Goal: Find contact information: Find contact information

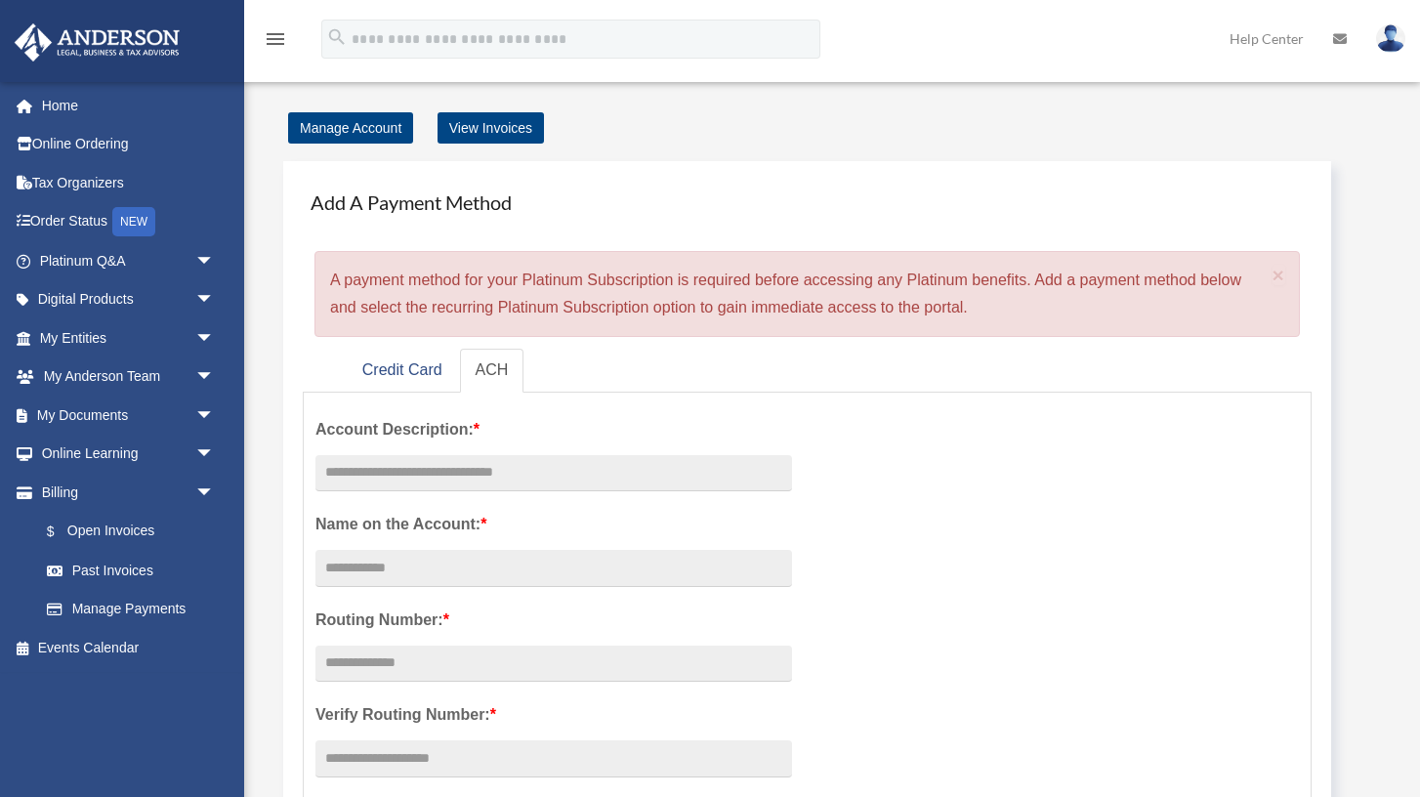
click at [1399, 34] on img at bounding box center [1390, 38] width 29 height 28
click at [128, 425] on link "My Documents arrow_drop_down" at bounding box center [129, 415] width 231 height 39
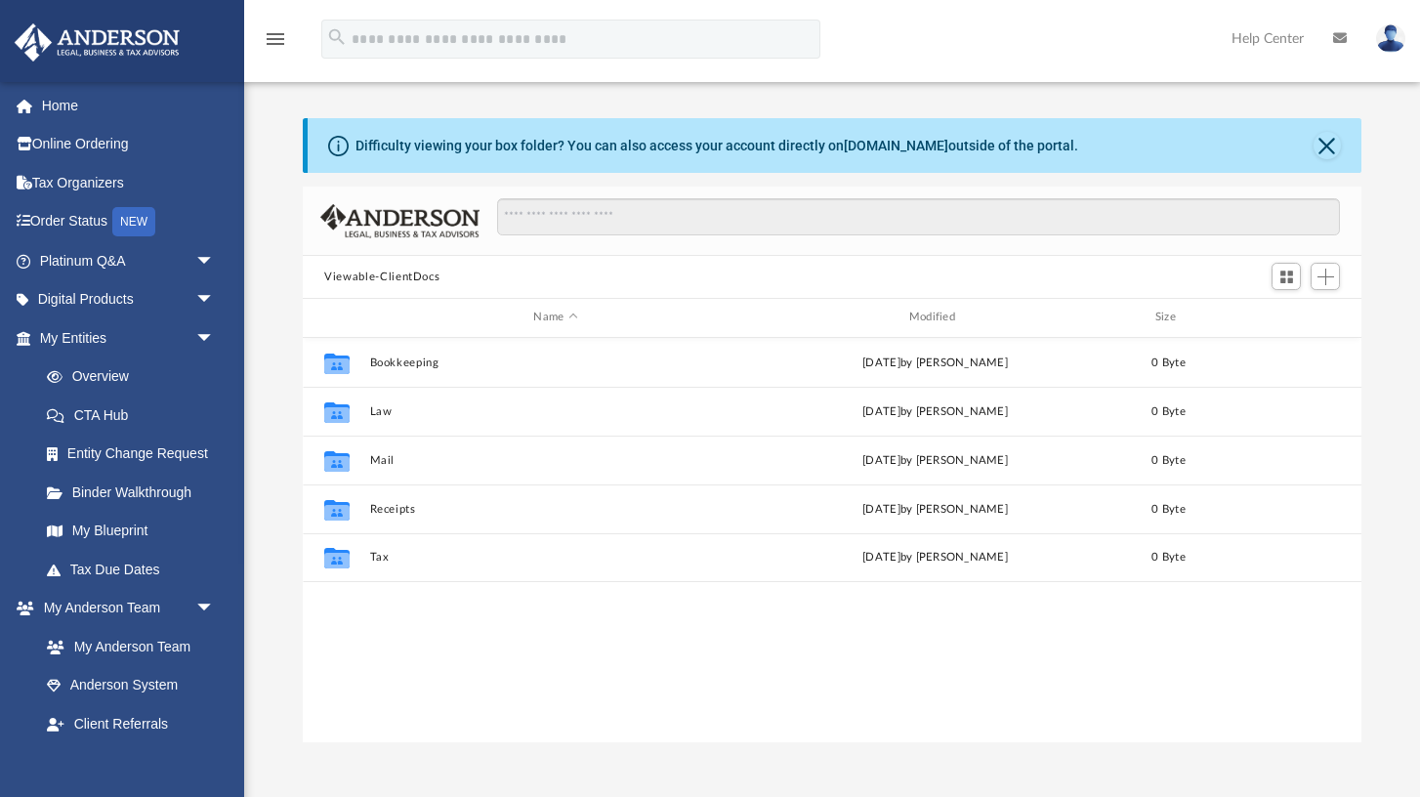
scroll to position [443, 1058]
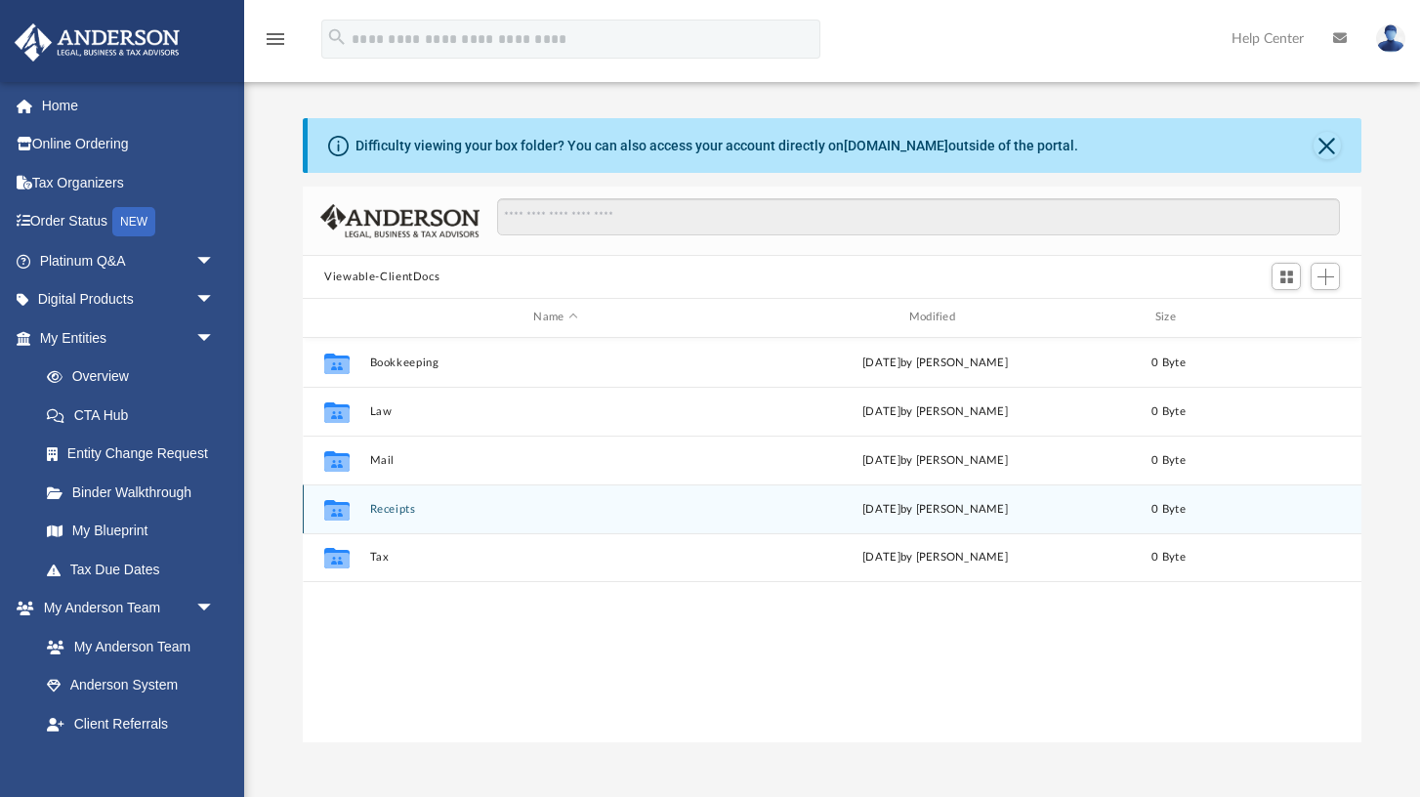
click at [394, 511] on button "Receipts" at bounding box center [555, 509] width 371 height 13
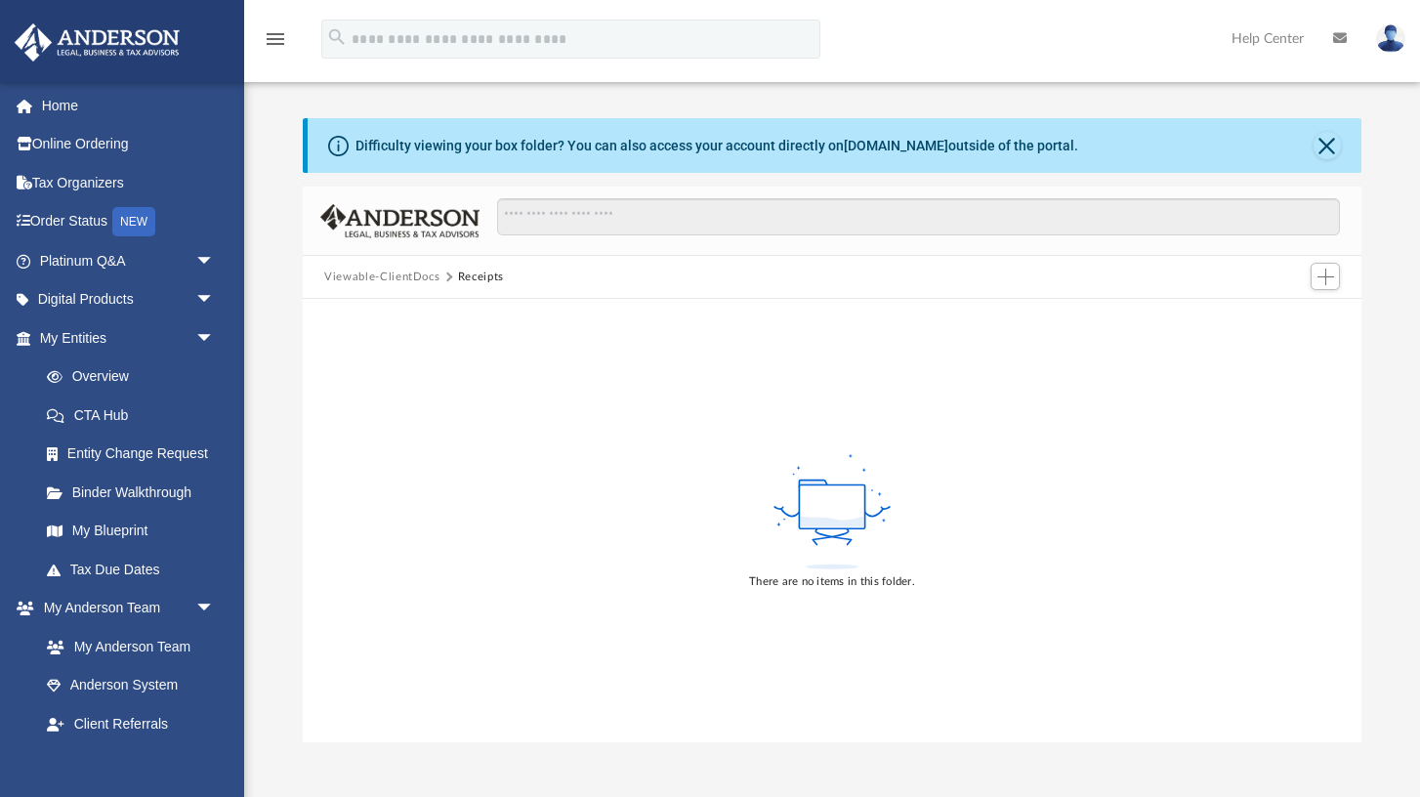
click at [390, 277] on button "Viewable-ClientDocs" at bounding box center [381, 278] width 115 height 18
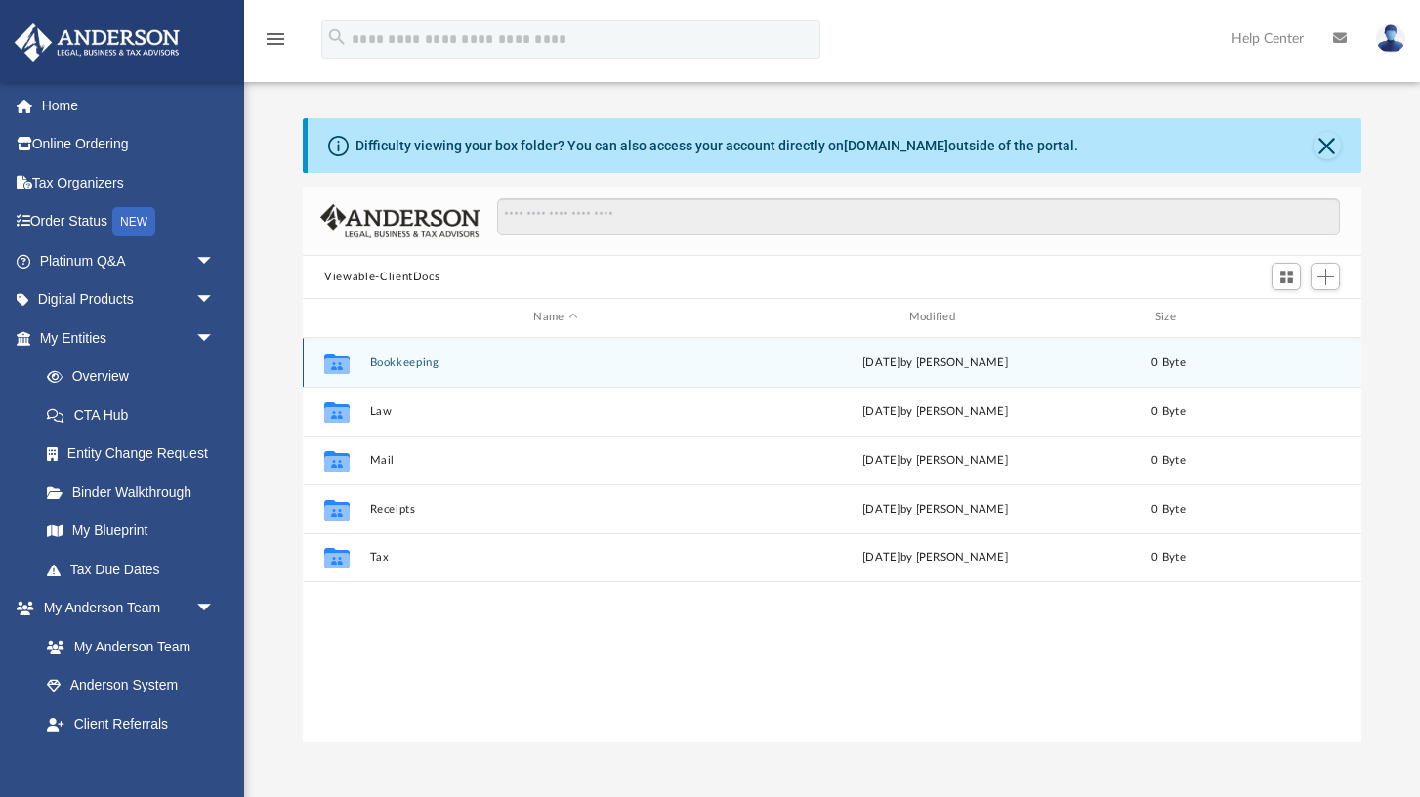
click at [388, 364] on button "Bookkeeping" at bounding box center [555, 363] width 371 height 13
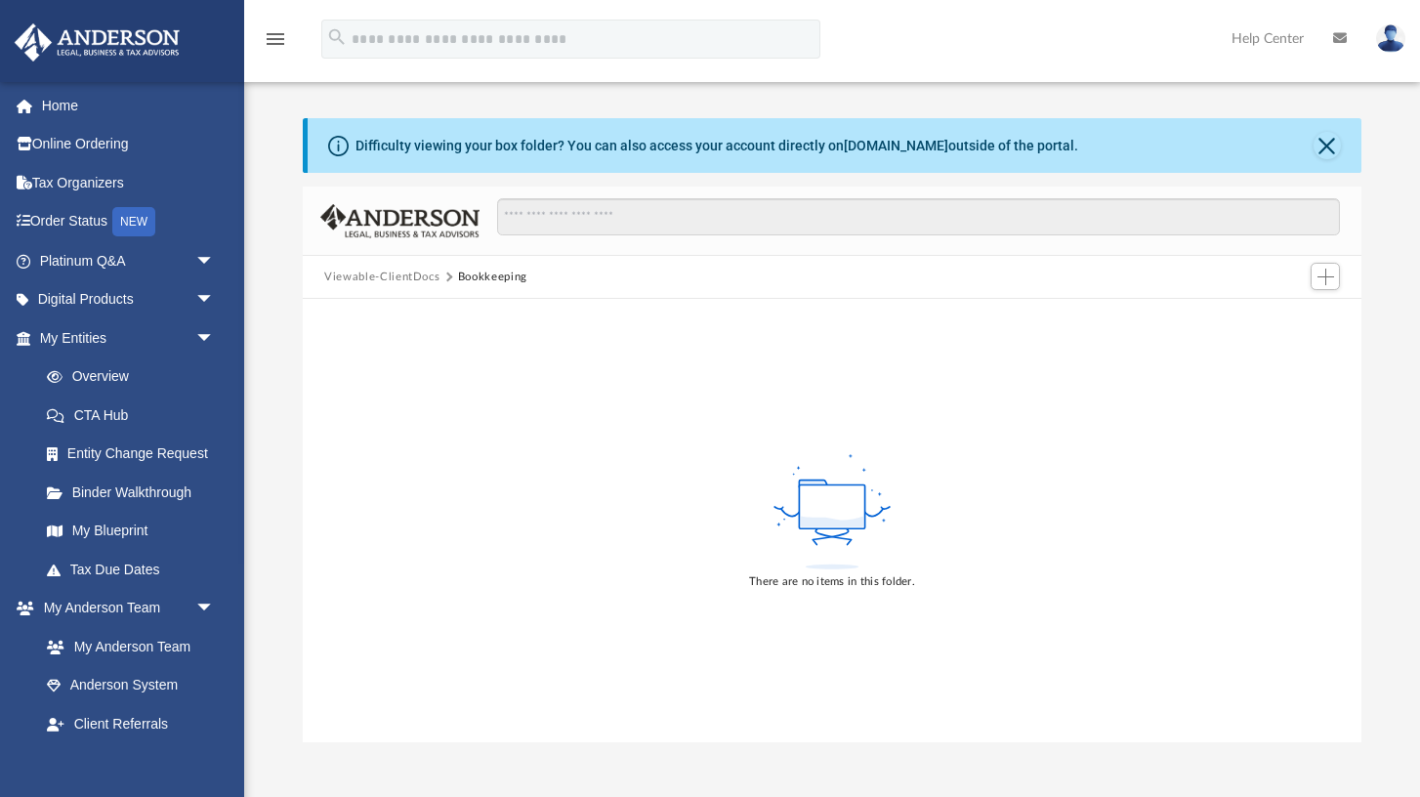
click at [377, 283] on button "Viewable-ClientDocs" at bounding box center [381, 278] width 115 height 18
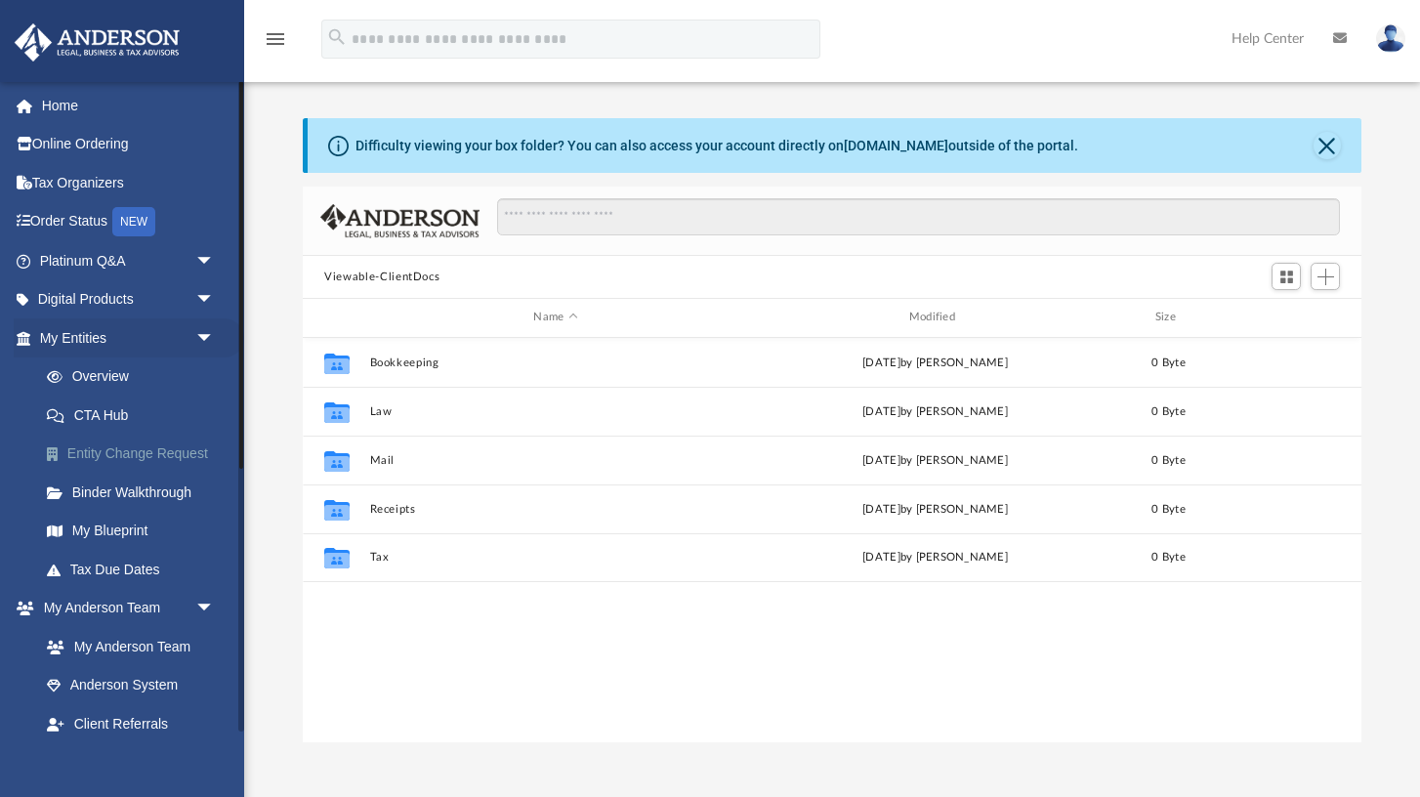
click at [130, 450] on link "Entity Change Request" at bounding box center [135, 454] width 217 height 39
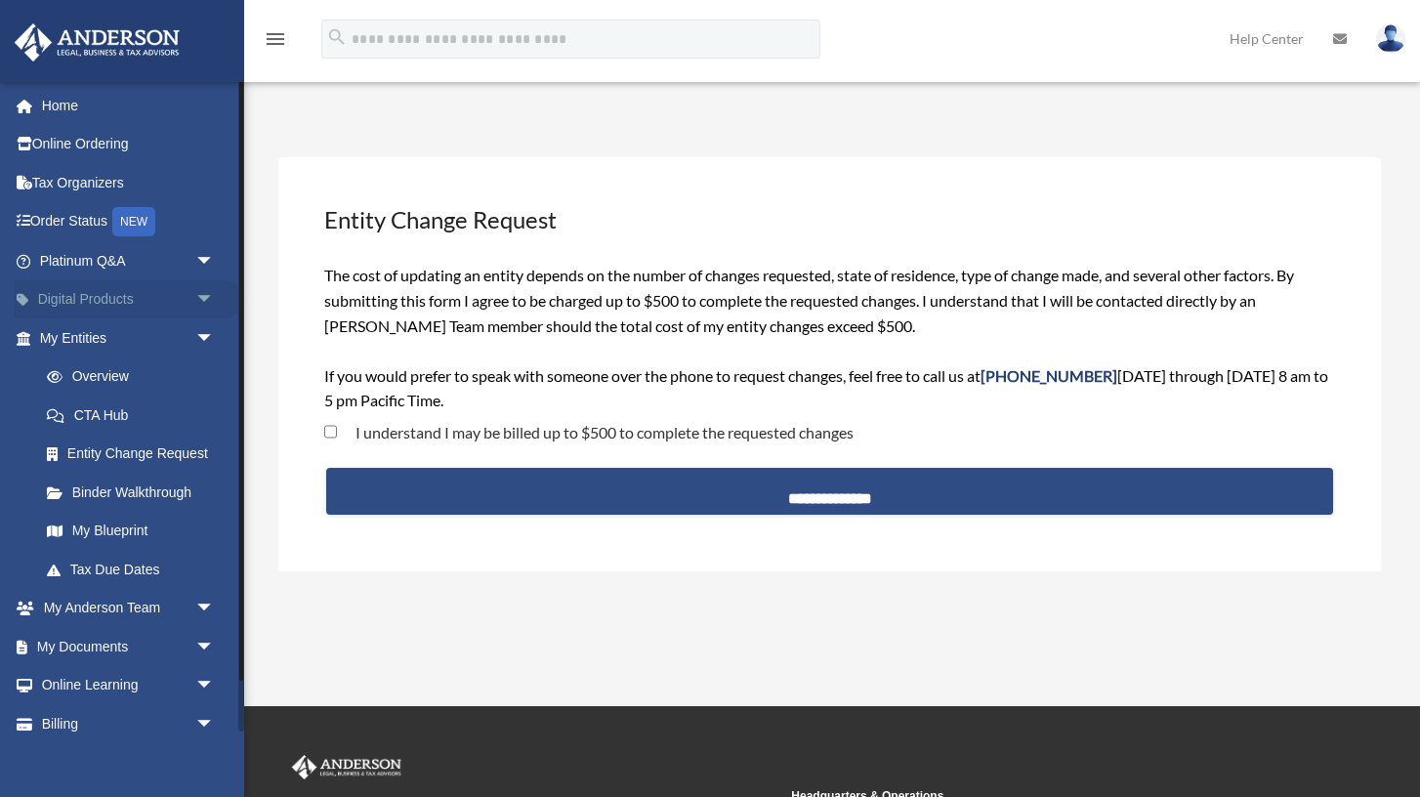
click at [105, 308] on link "Digital Products arrow_drop_down" at bounding box center [129, 299] width 231 height 39
click at [78, 225] on link "Order Status NEW" at bounding box center [129, 222] width 231 height 40
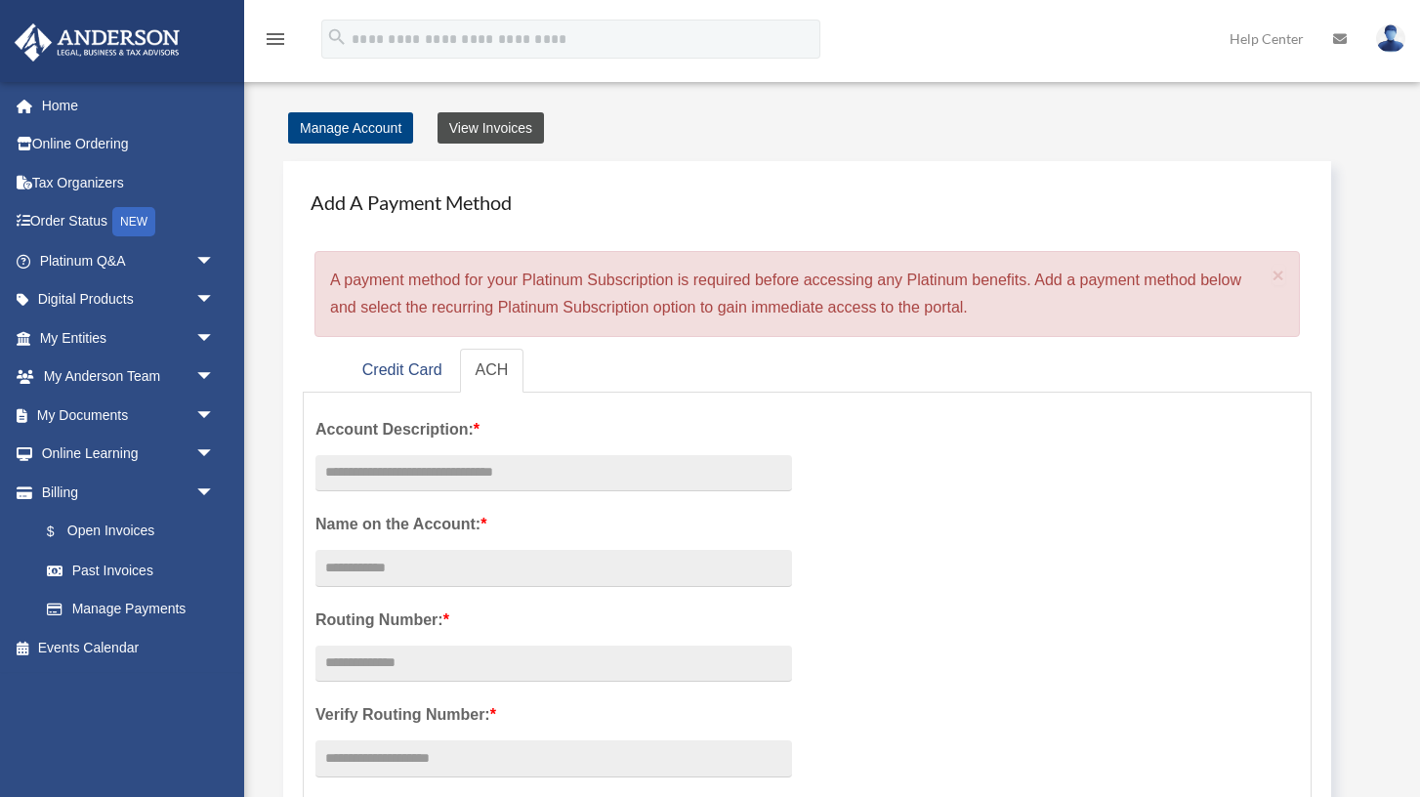
click at [472, 124] on link "View Invoices" at bounding box center [491, 127] width 106 height 31
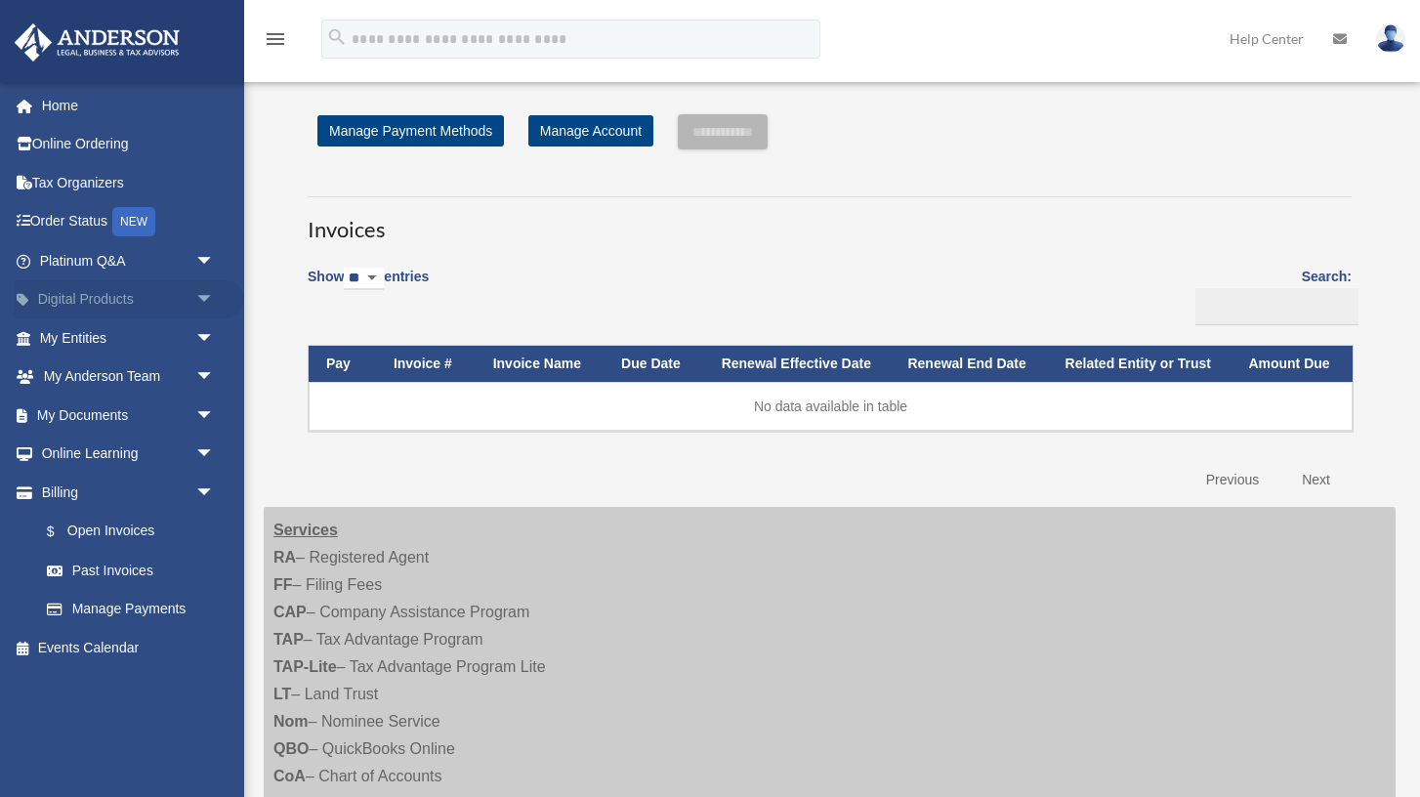
click at [164, 303] on link "Digital Products arrow_drop_down" at bounding box center [129, 299] width 231 height 39
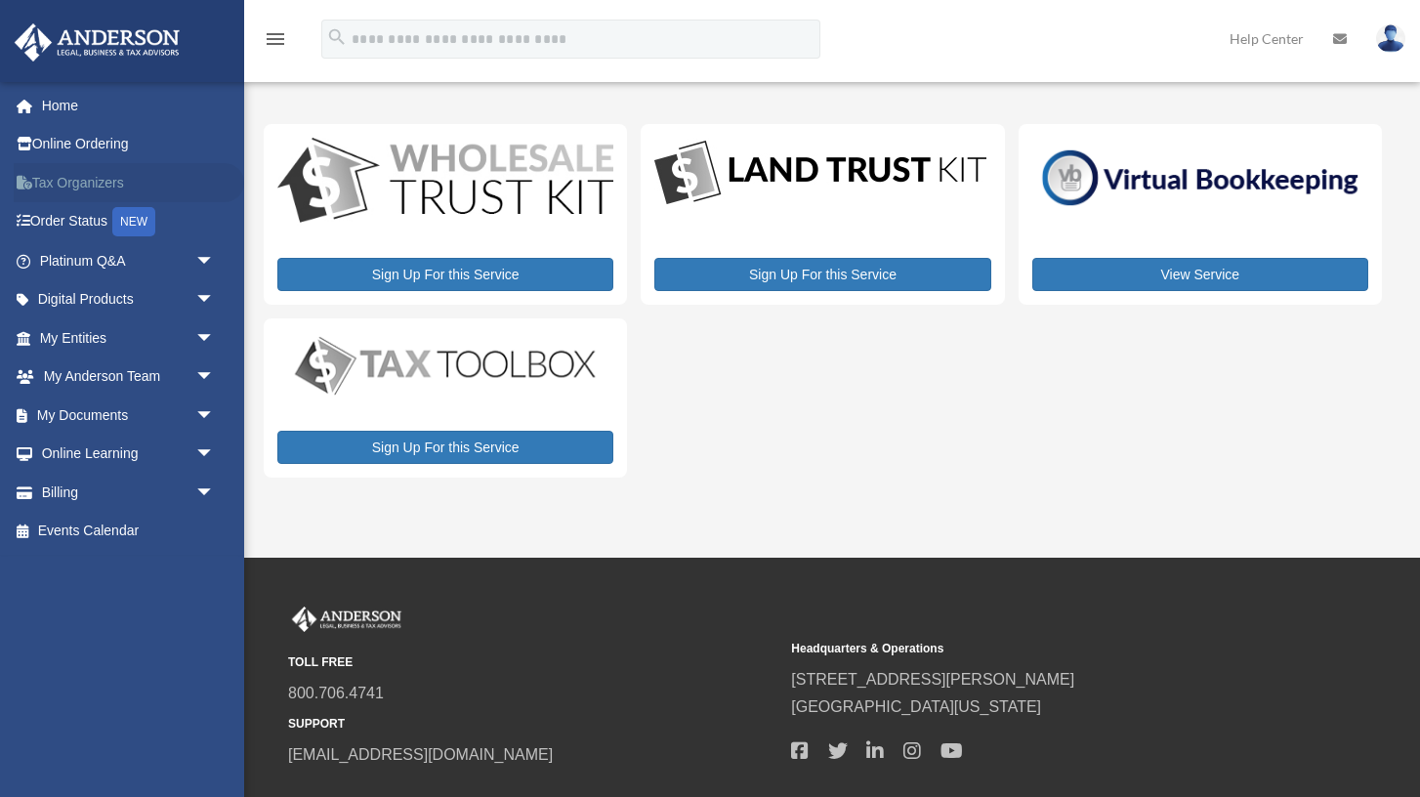
click at [91, 190] on link "Tax Organizers" at bounding box center [129, 182] width 231 height 39
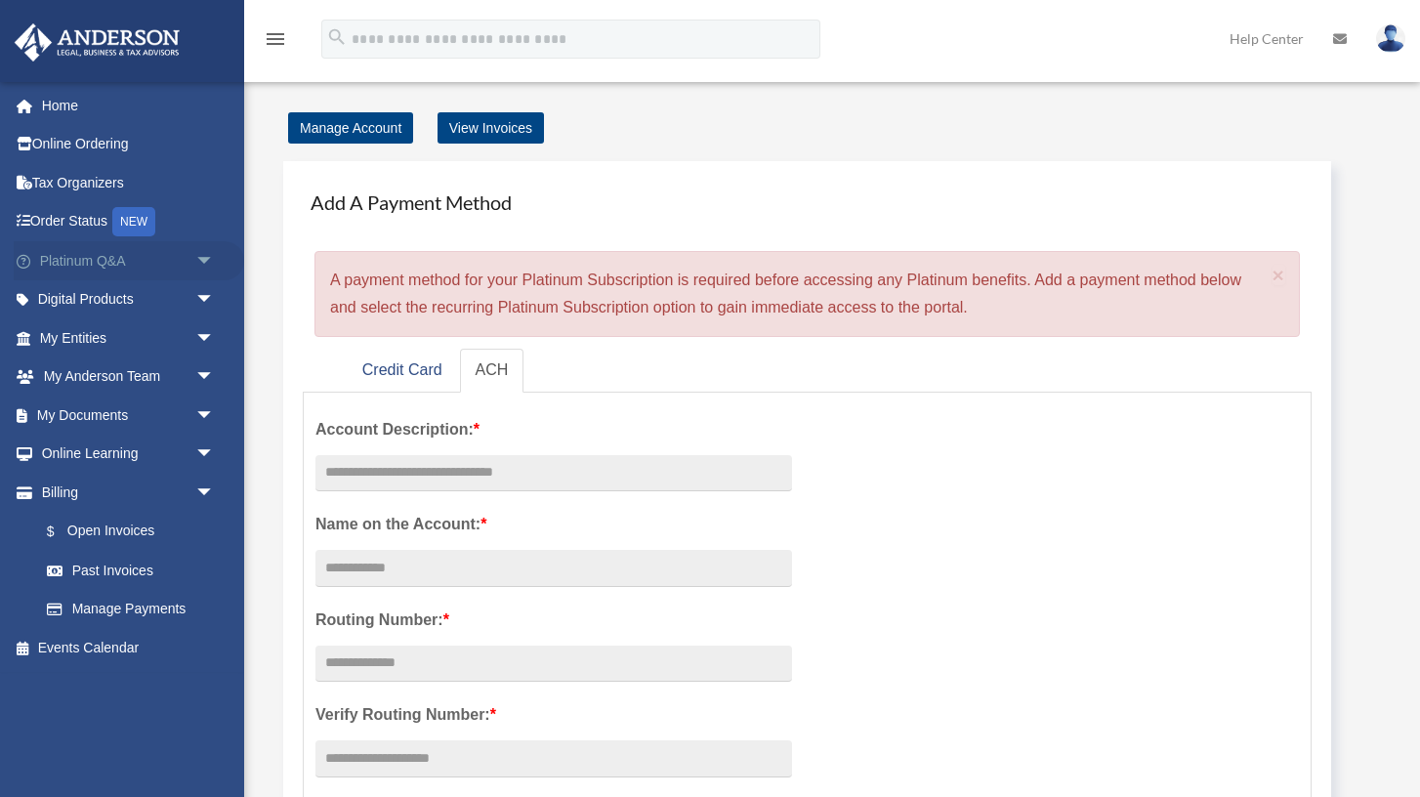
click at [96, 270] on link "Platinum Q&A arrow_drop_down" at bounding box center [129, 260] width 231 height 39
click at [198, 447] on span "arrow_drop_down" at bounding box center [214, 455] width 39 height 40
click at [196, 451] on span "arrow_drop_down" at bounding box center [214, 455] width 39 height 40
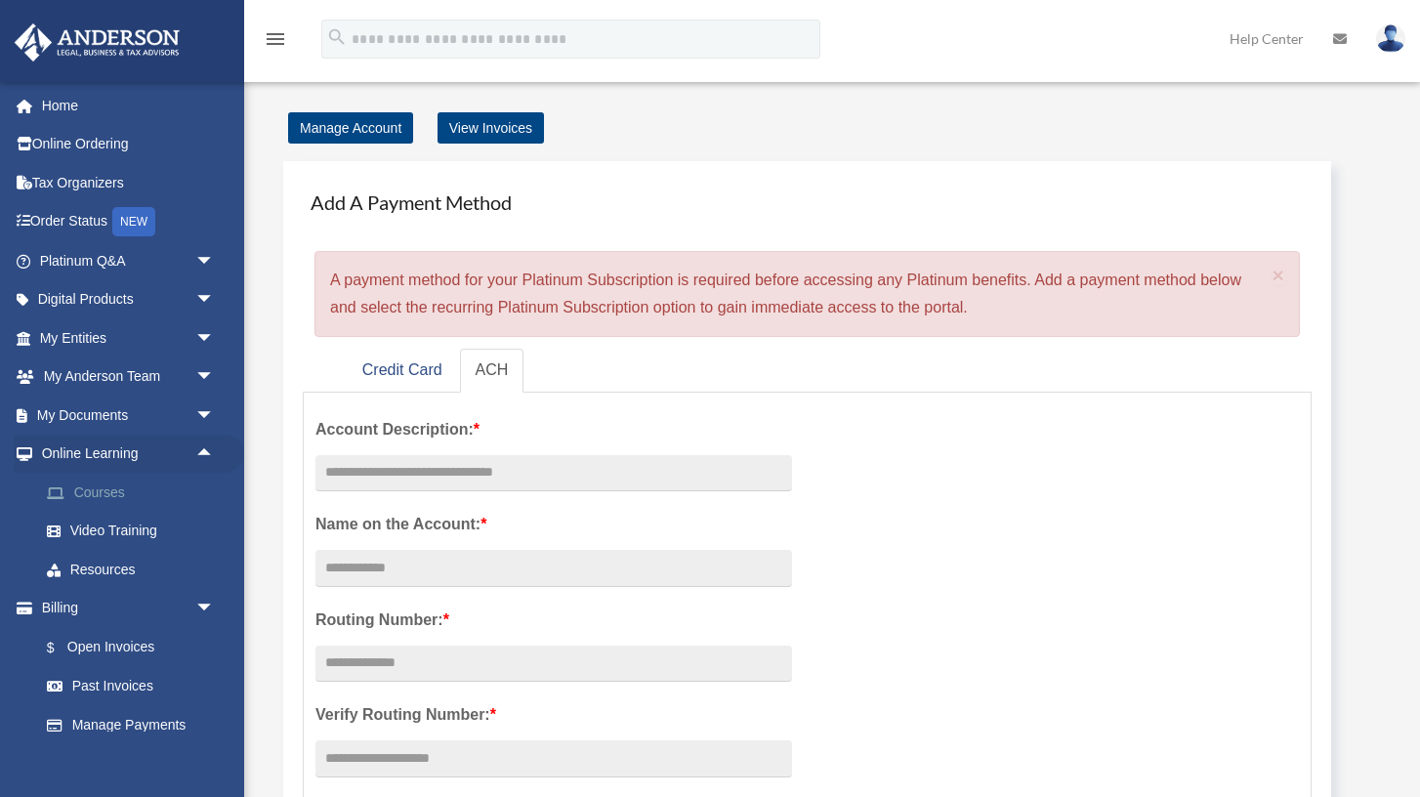
click at [117, 500] on link "Courses" at bounding box center [135, 492] width 217 height 39
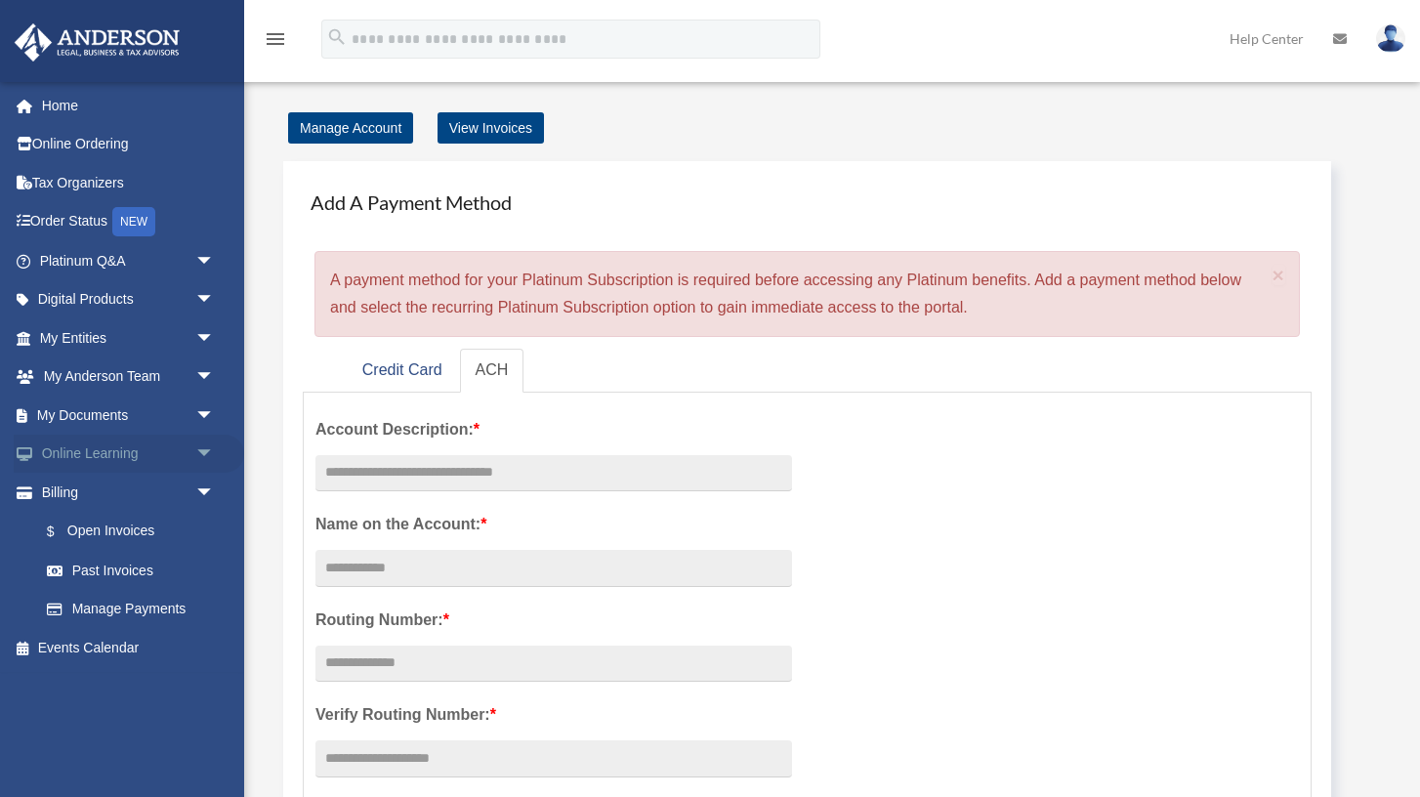
click at [186, 449] on link "Online Learning arrow_drop_down" at bounding box center [129, 454] width 231 height 39
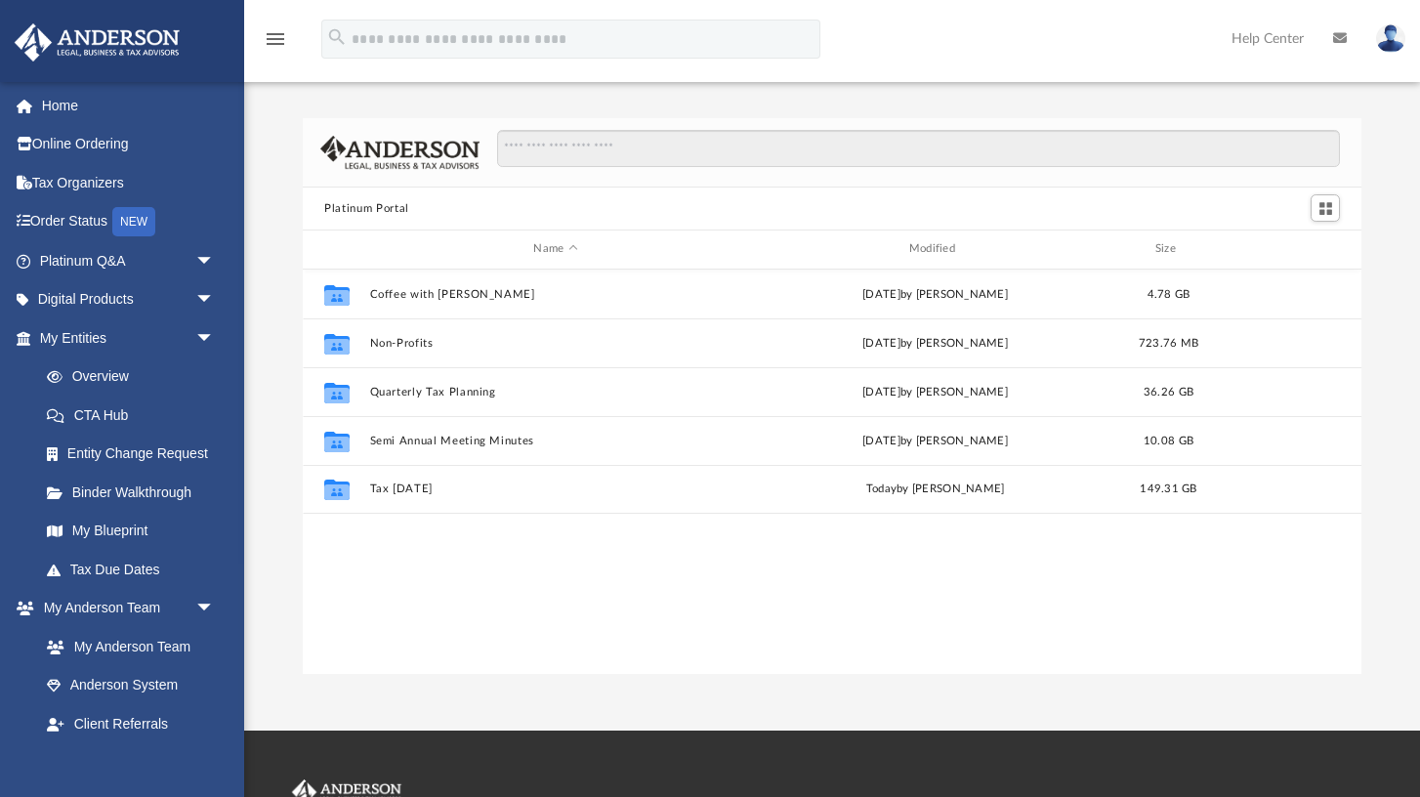
scroll to position [443, 1058]
click at [200, 336] on span "arrow_drop_down" at bounding box center [214, 338] width 39 height 40
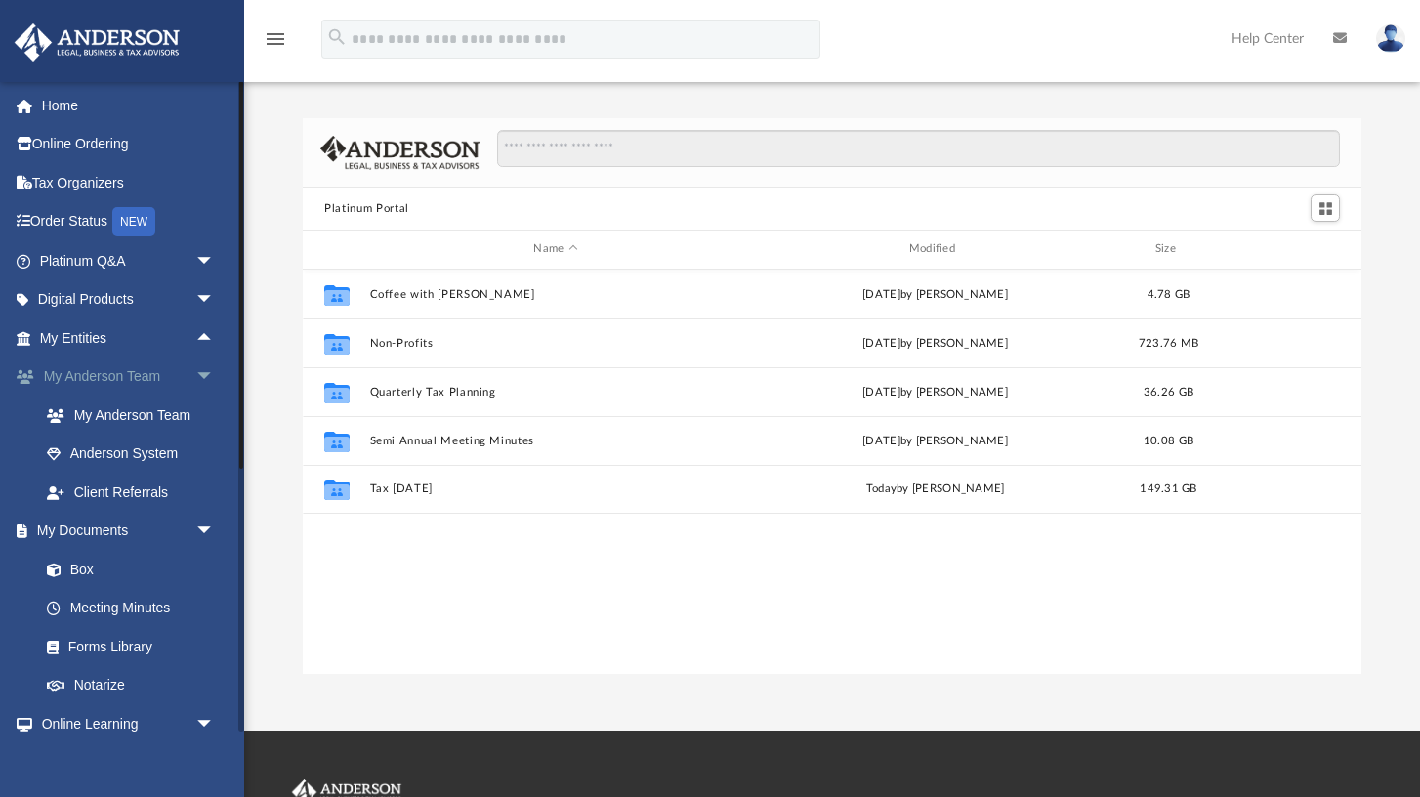
click at [199, 373] on span "arrow_drop_down" at bounding box center [214, 378] width 39 height 40
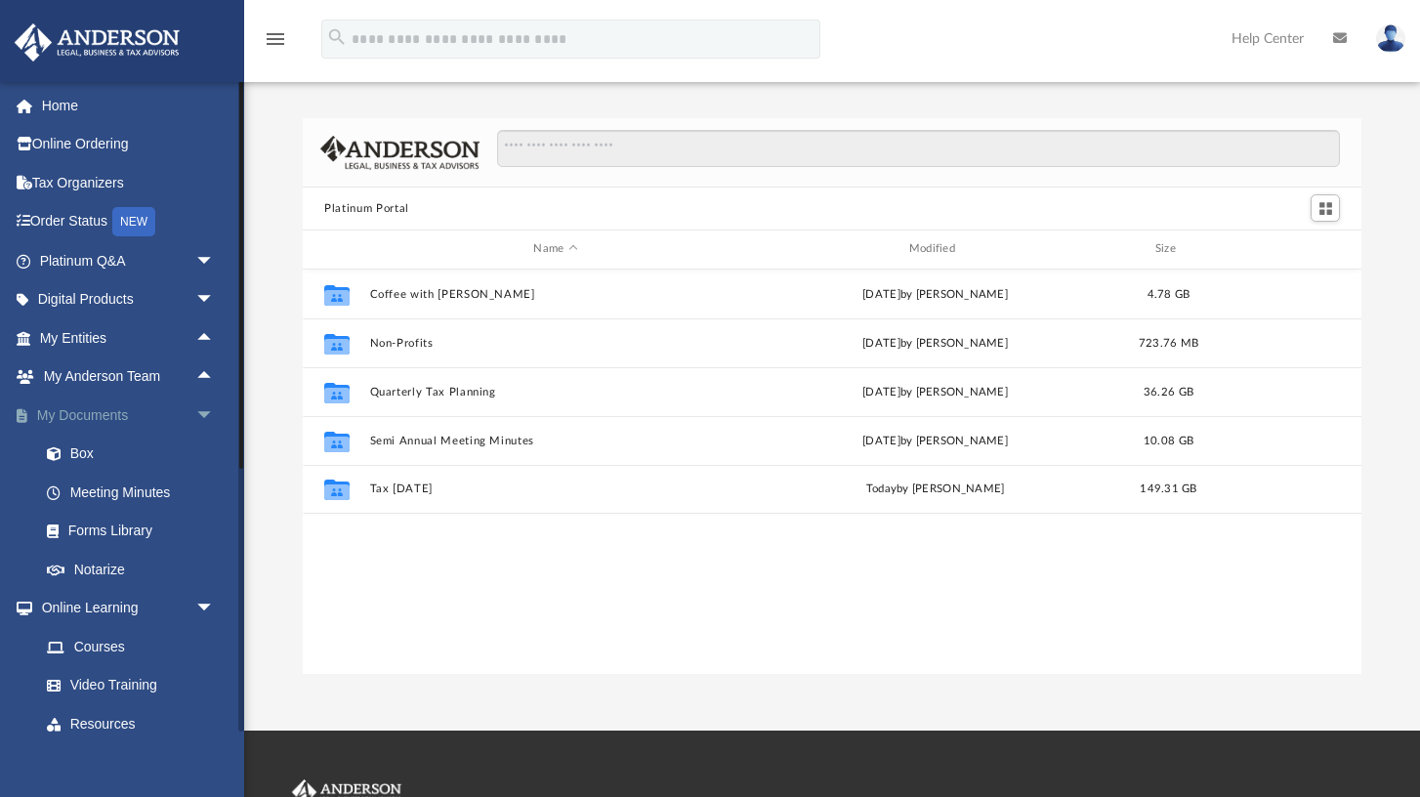
click at [200, 418] on span "arrow_drop_down" at bounding box center [214, 416] width 39 height 40
click at [98, 569] on link "Resources" at bounding box center [135, 569] width 217 height 39
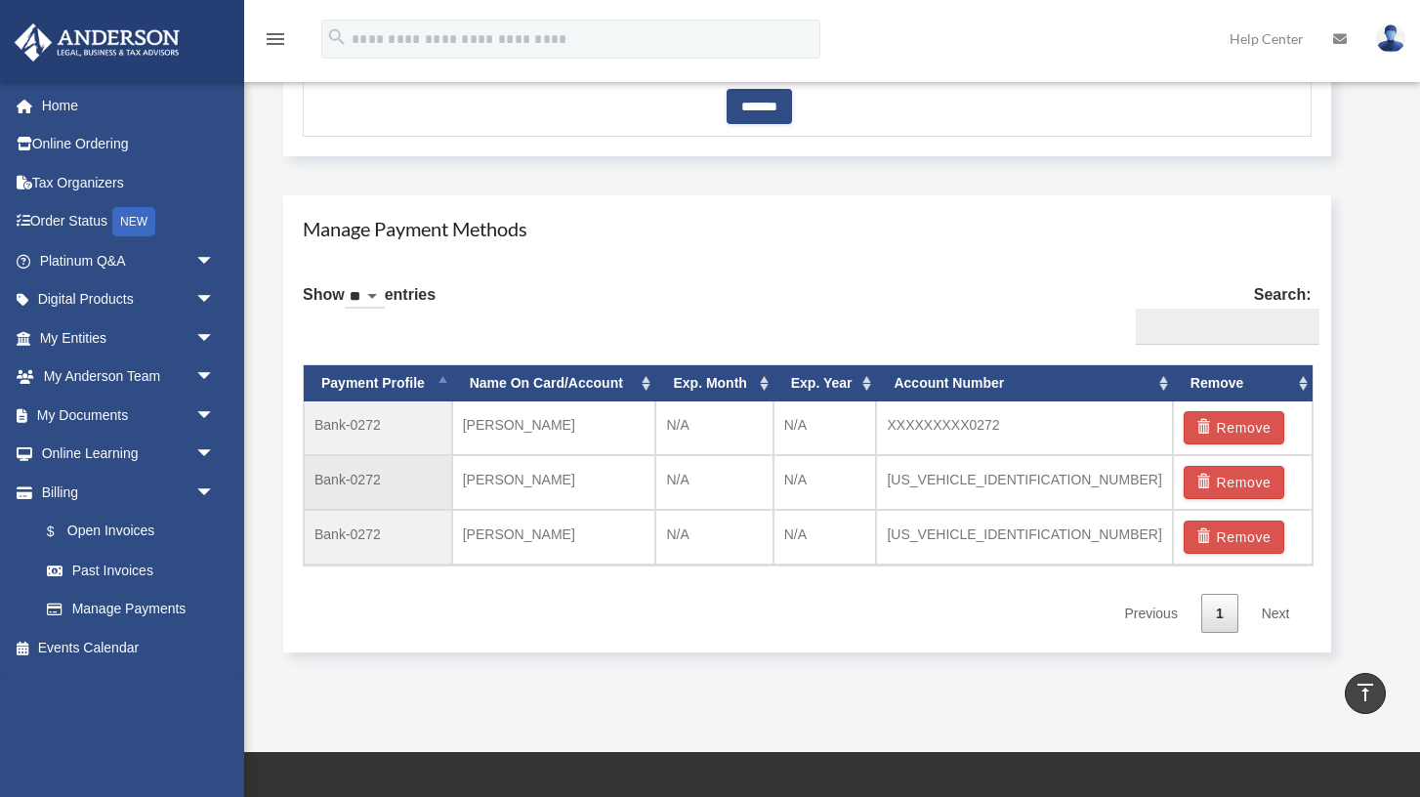
scroll to position [952, 0]
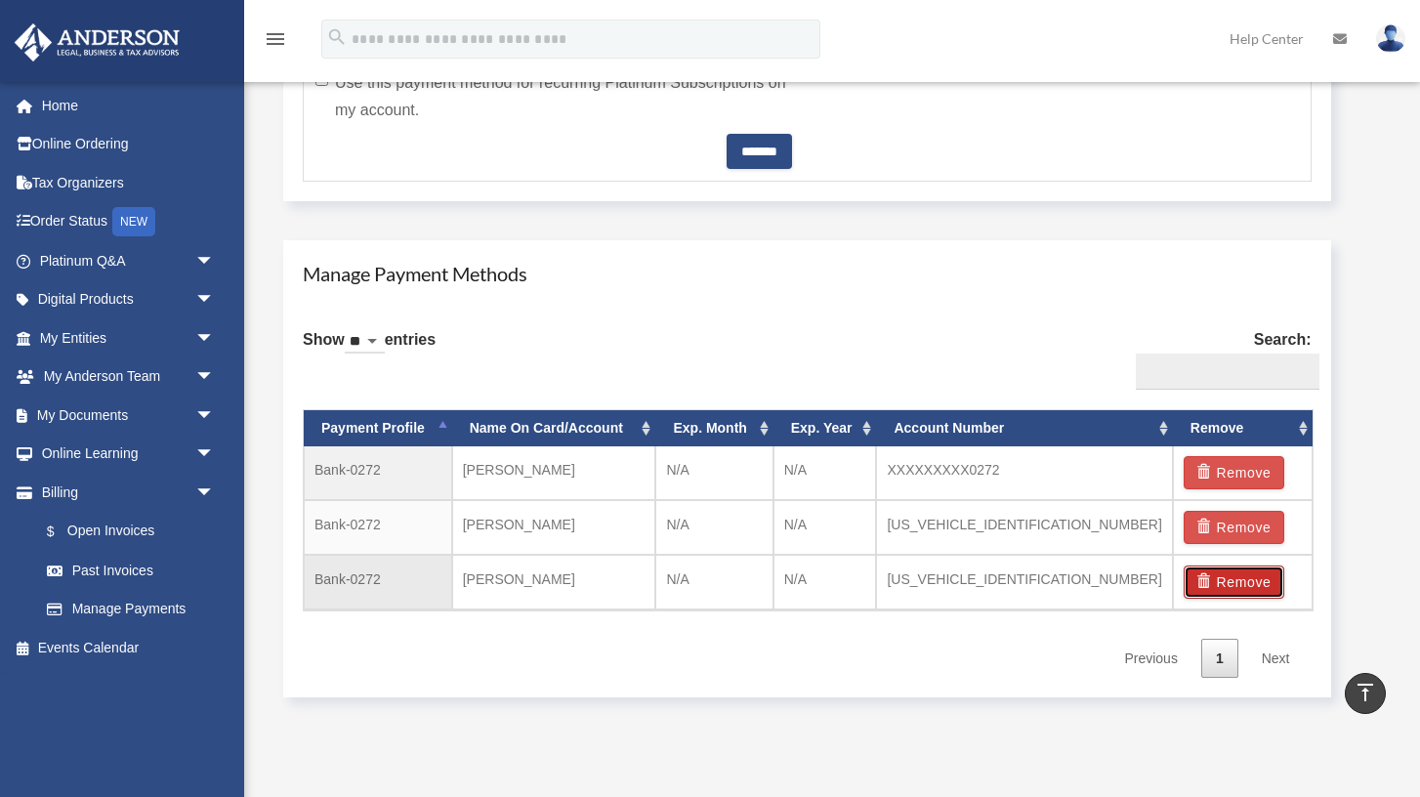
click at [1232, 580] on button "Remove" at bounding box center [1234, 582] width 101 height 33
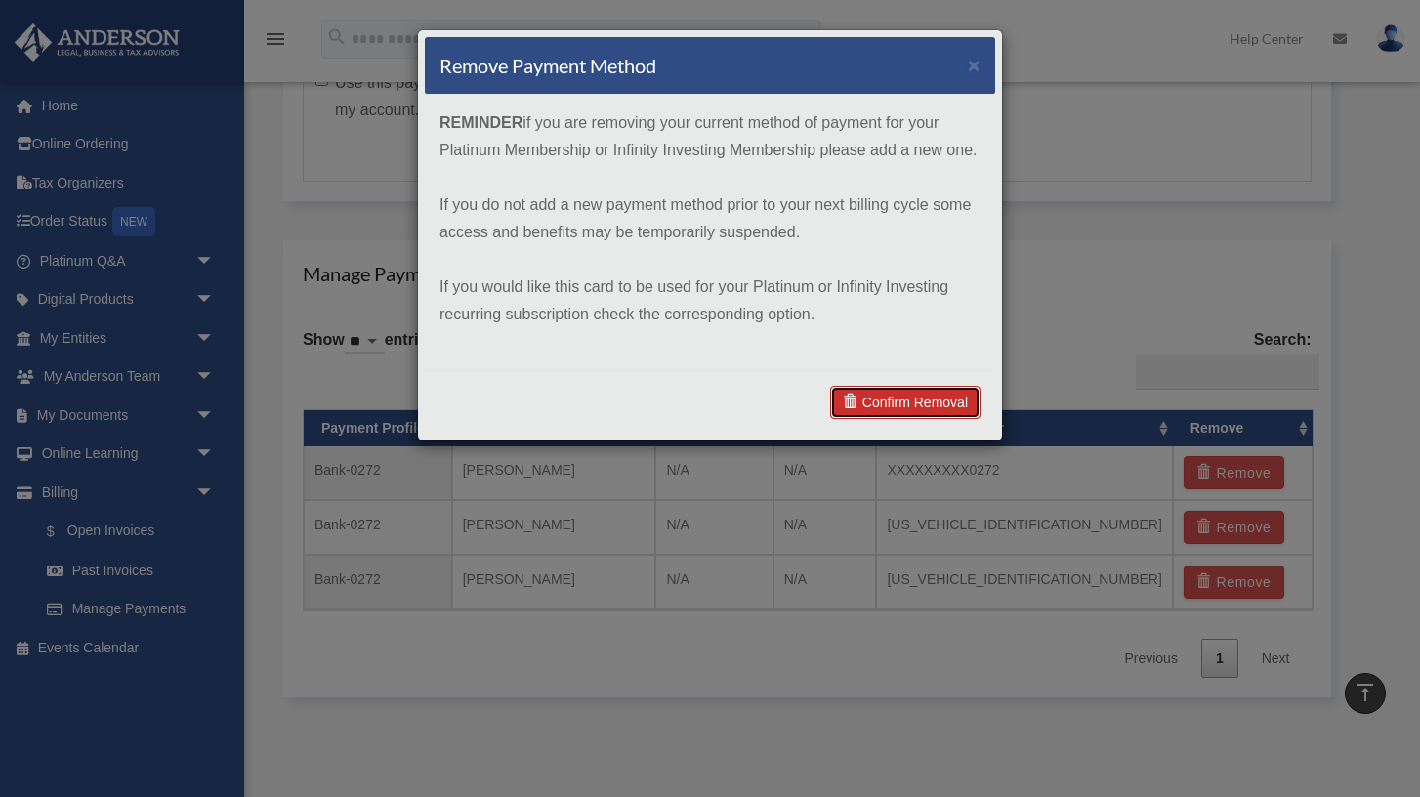
click at [938, 405] on link "Confirm Removal" at bounding box center [905, 402] width 150 height 33
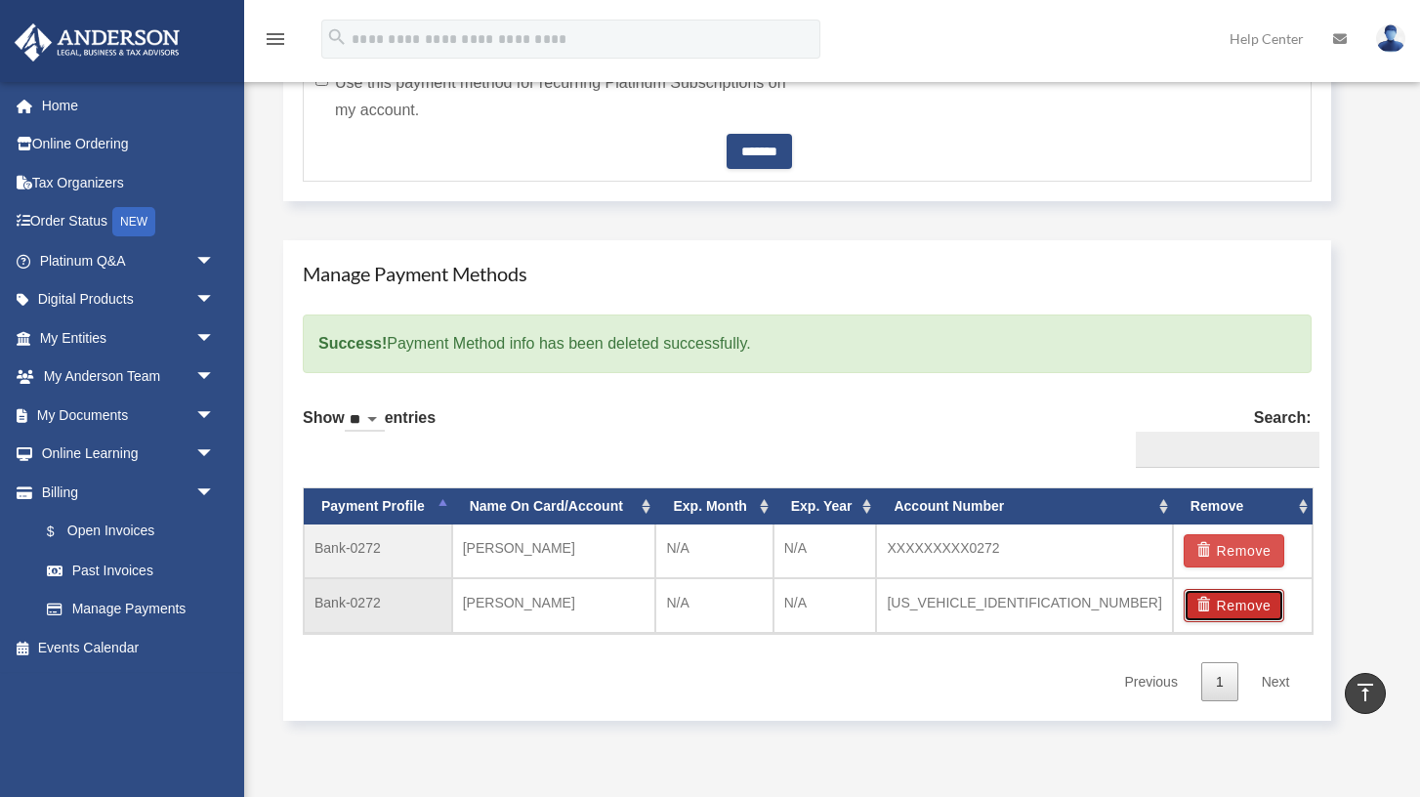
click at [1222, 605] on button "Remove" at bounding box center [1234, 605] width 101 height 33
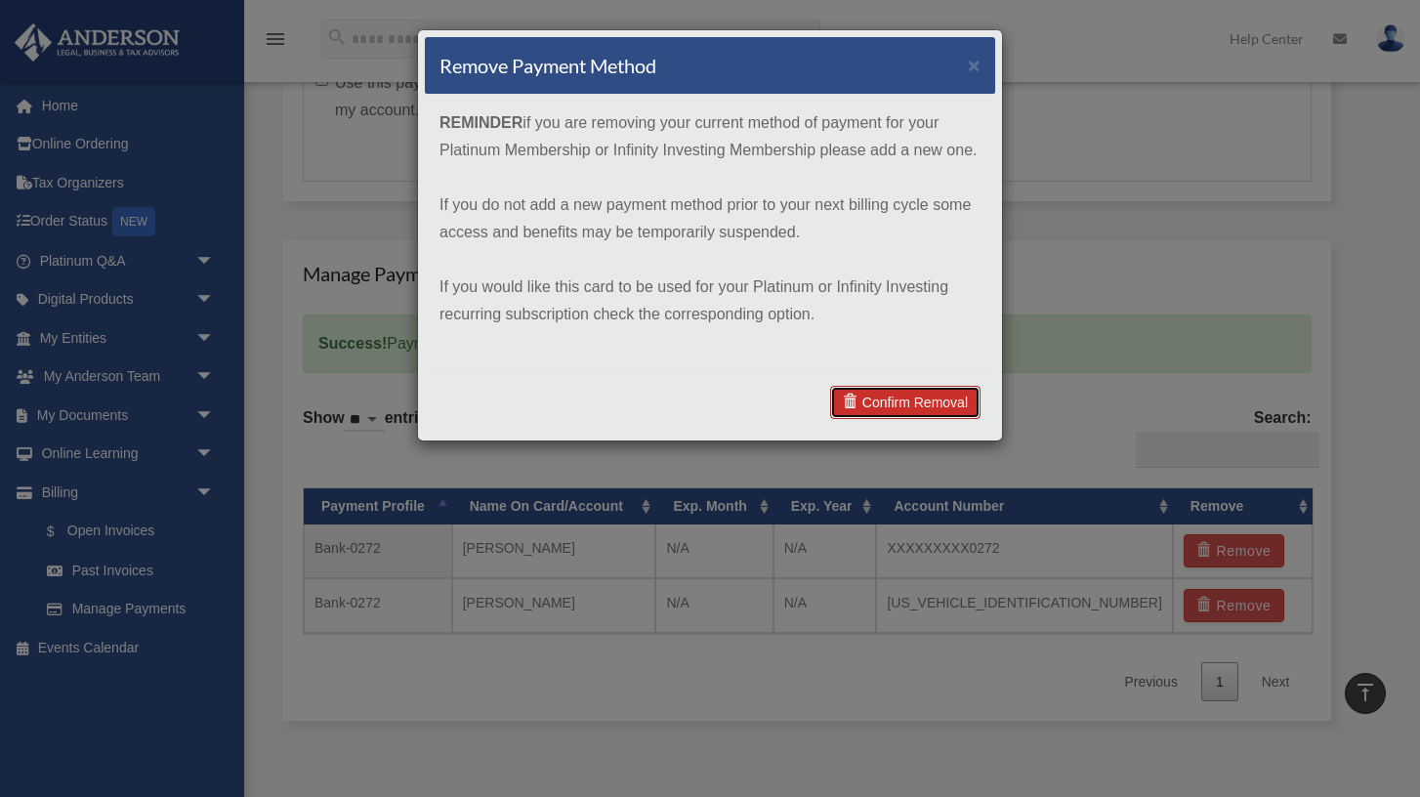
click at [895, 406] on link "Confirm Removal" at bounding box center [905, 402] width 150 height 33
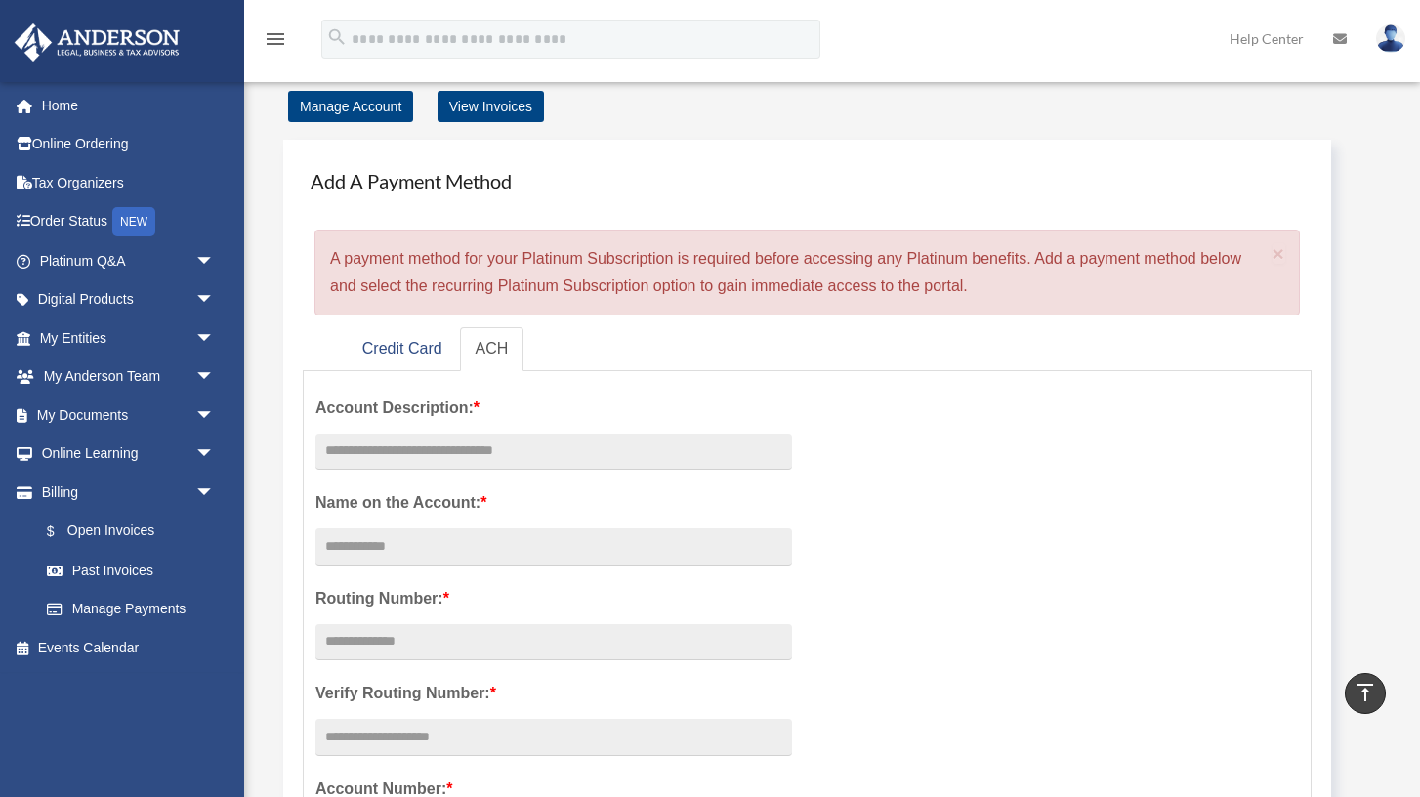
scroll to position [0, 0]
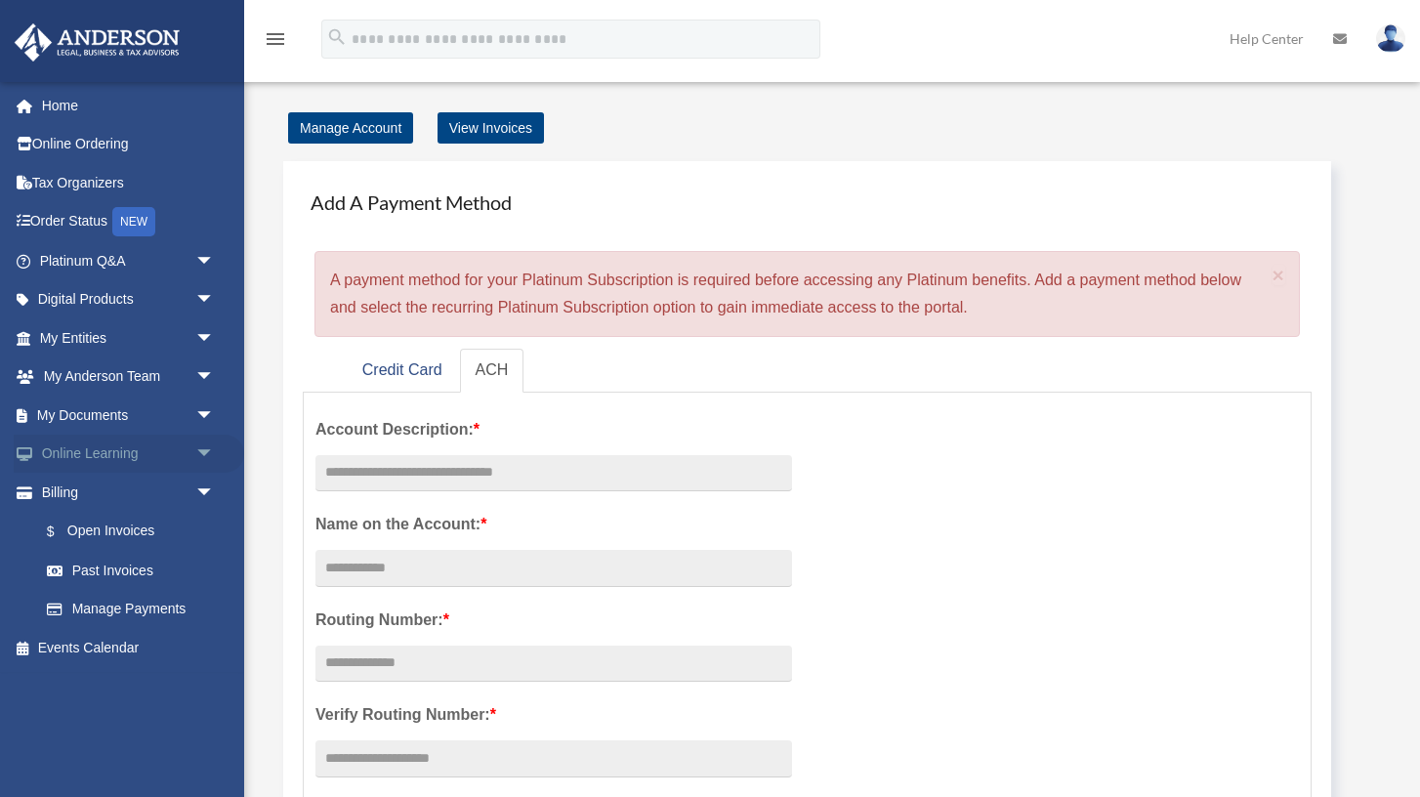
click at [122, 461] on link "Online Learning arrow_drop_down" at bounding box center [129, 454] width 231 height 39
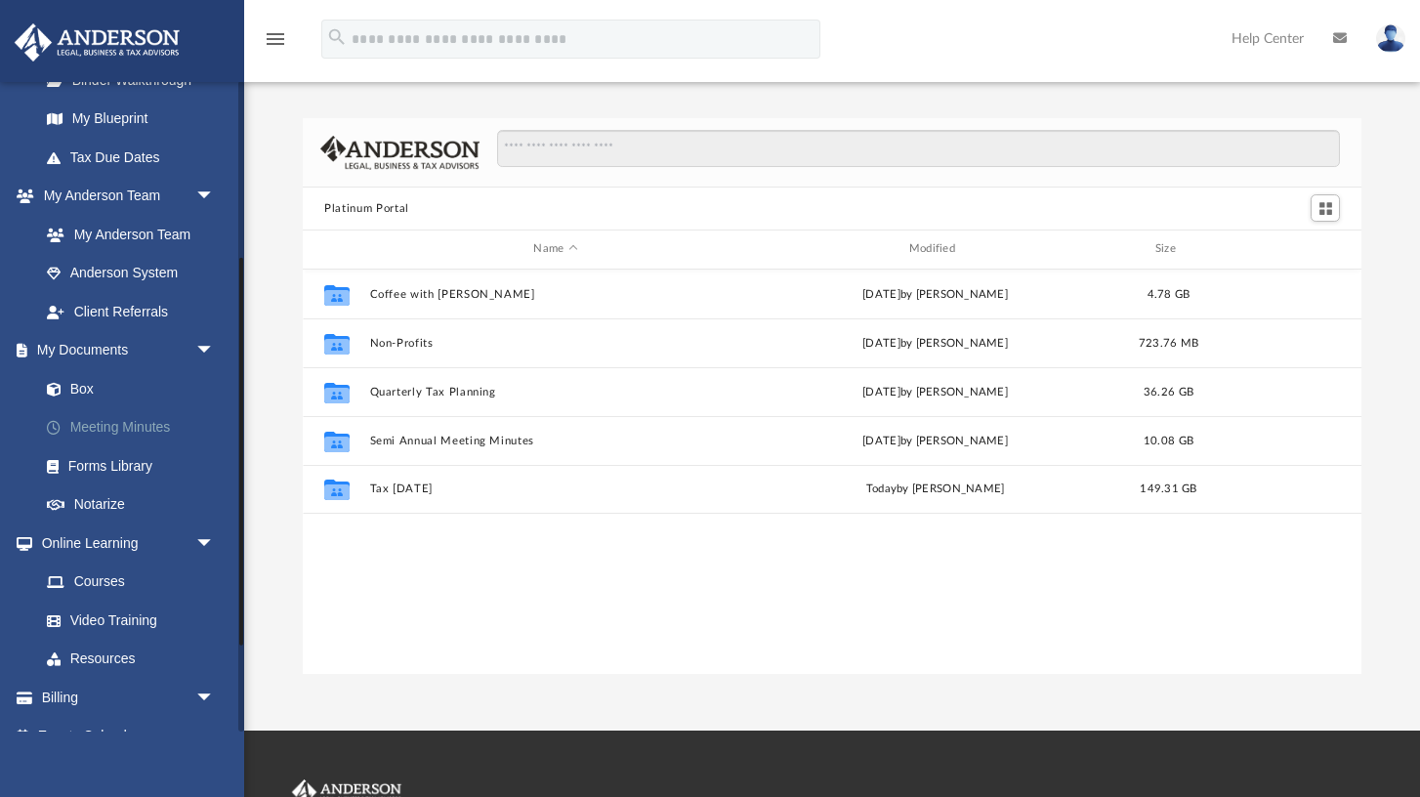
scroll to position [441, 0]
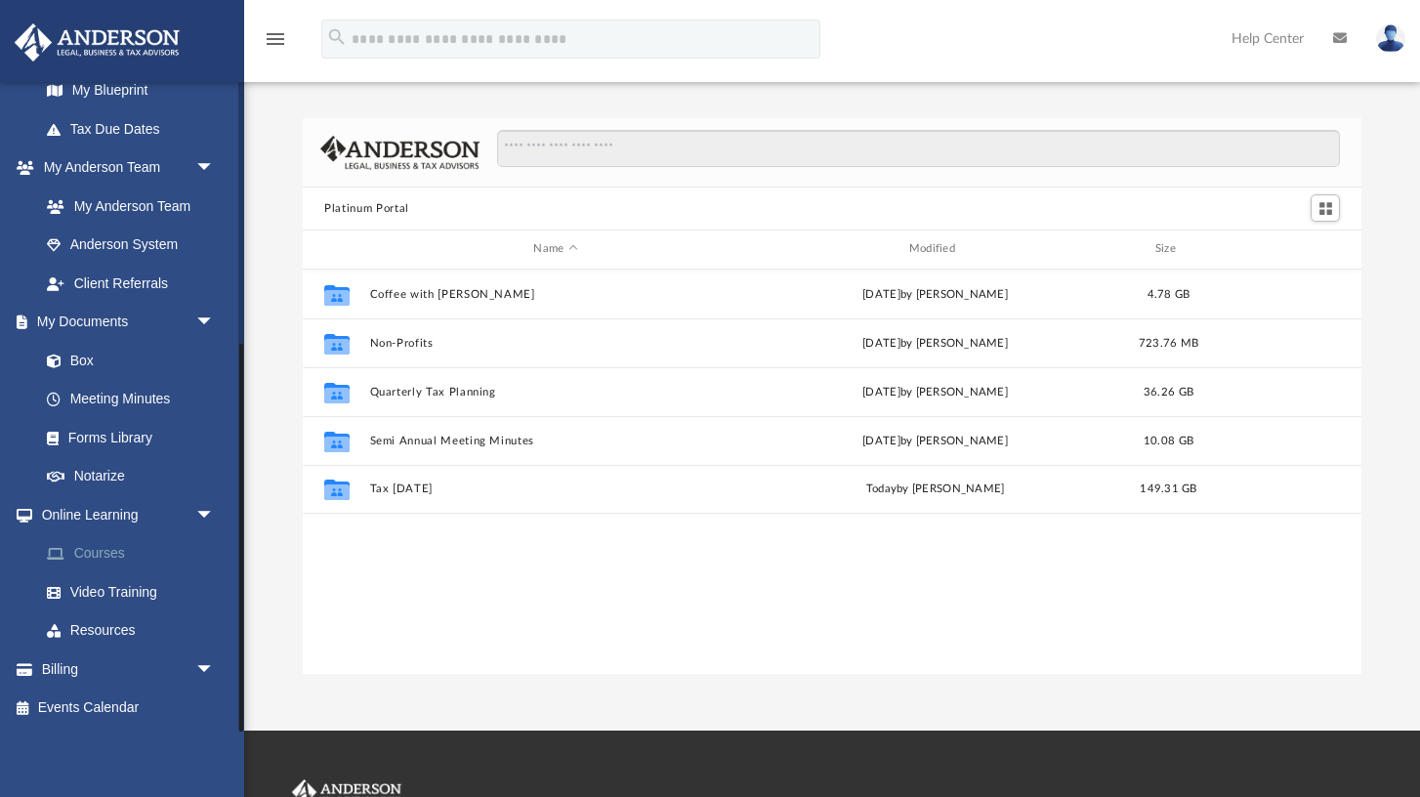
click at [120, 559] on link "Courses" at bounding box center [135, 553] width 217 height 39
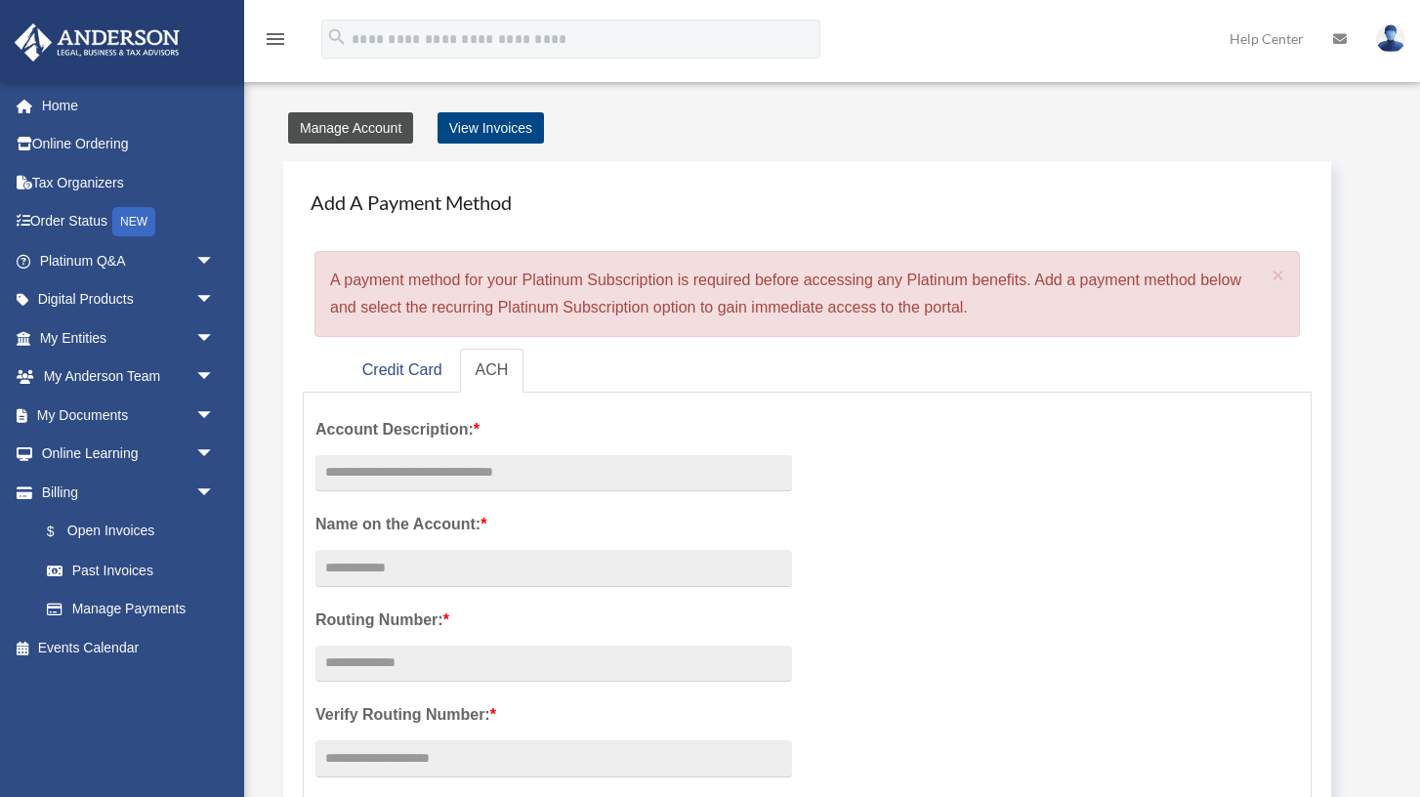
click at [360, 130] on link "Manage Account" at bounding box center [350, 127] width 125 height 31
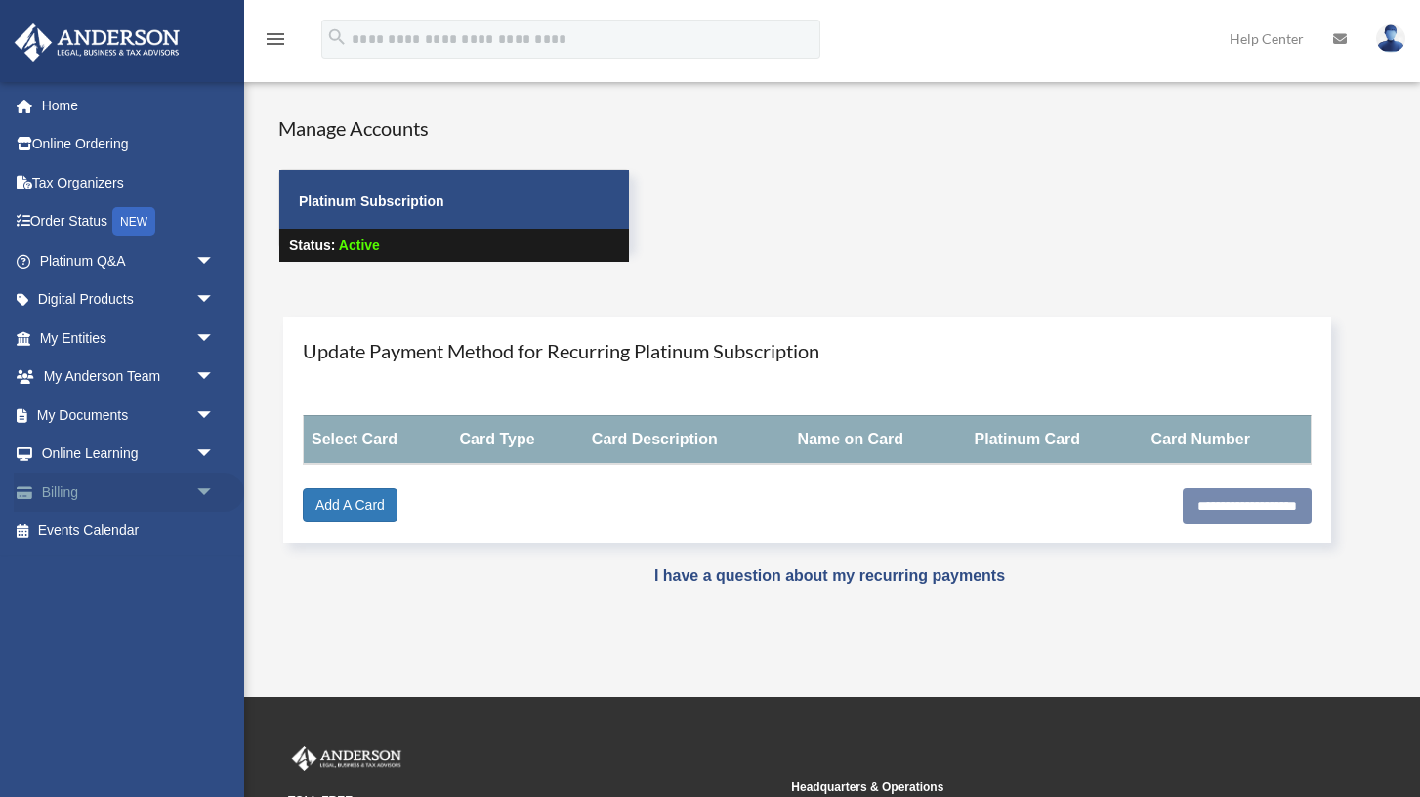
click at [86, 503] on link "Billing arrow_drop_down" at bounding box center [129, 492] width 231 height 39
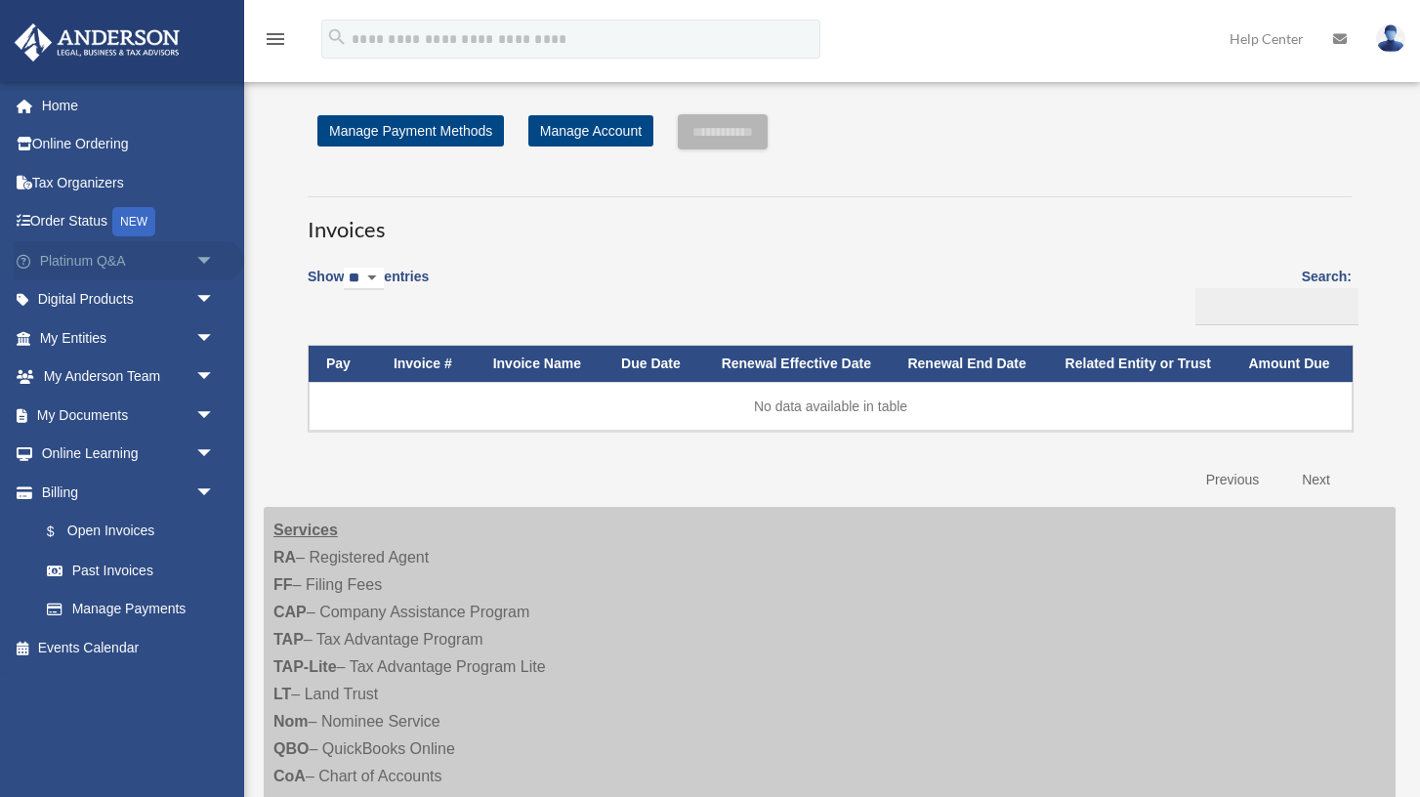
click at [145, 259] on link "Platinum Q&A arrow_drop_down" at bounding box center [129, 260] width 231 height 39
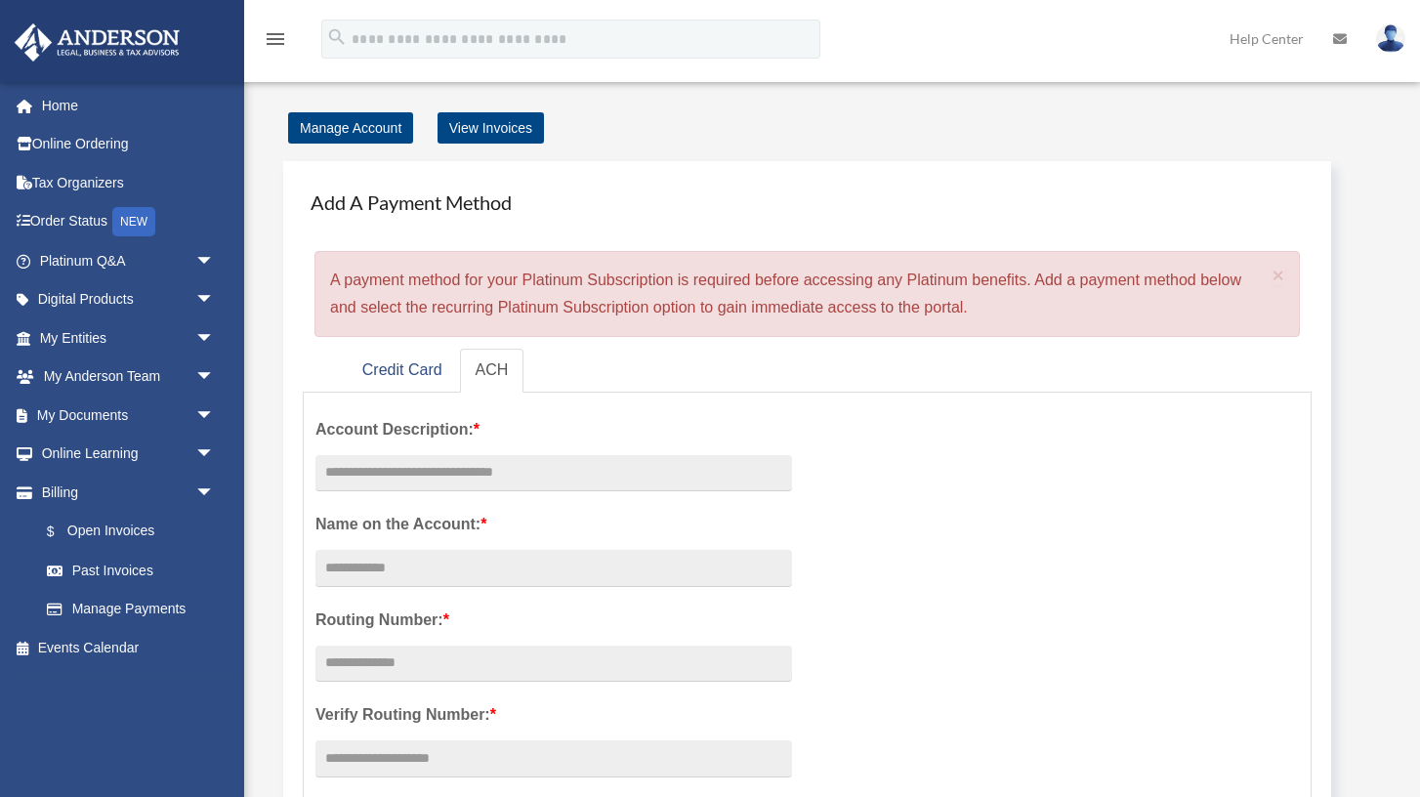
click at [145, 259] on link "Platinum Q&A arrow_drop_down" at bounding box center [129, 260] width 231 height 39
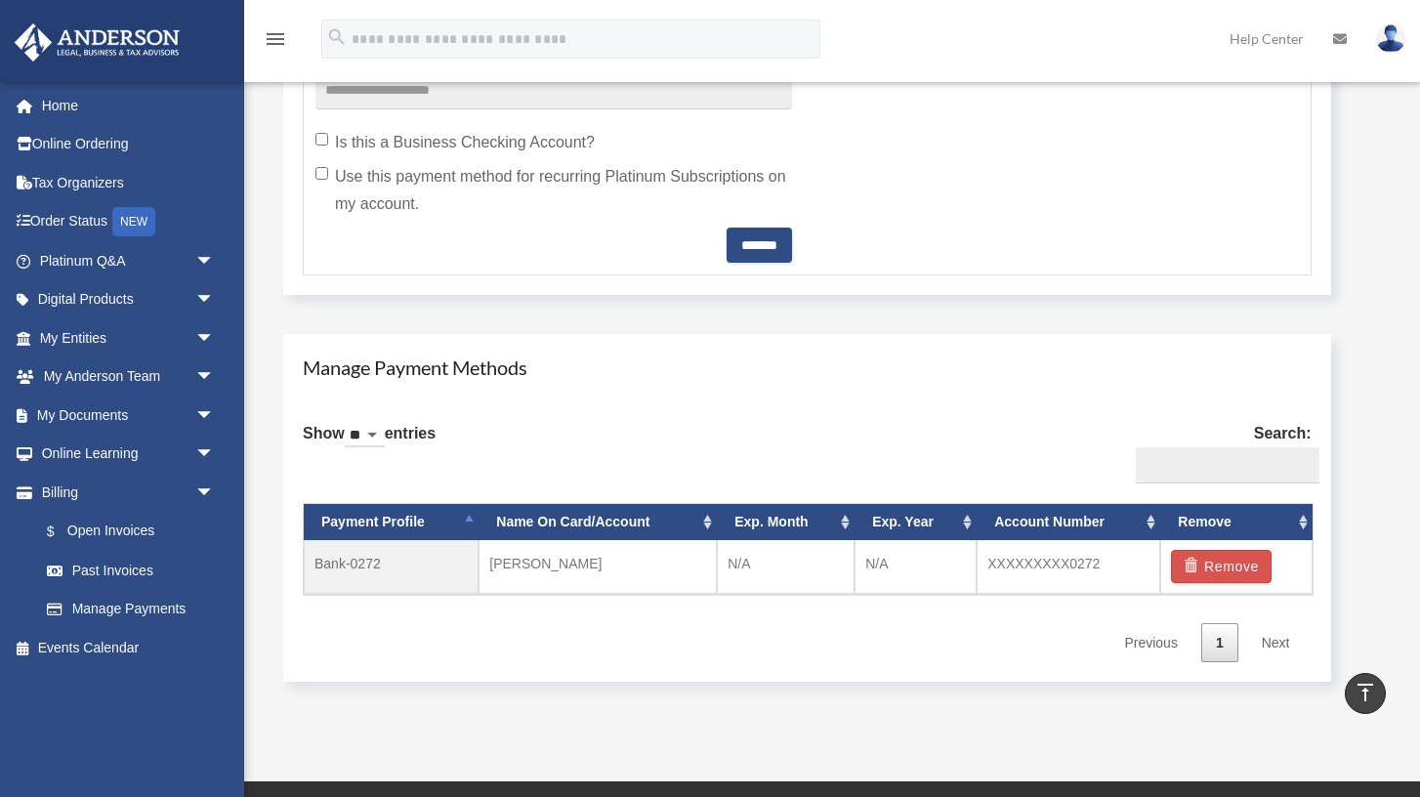
scroll to position [899, 0]
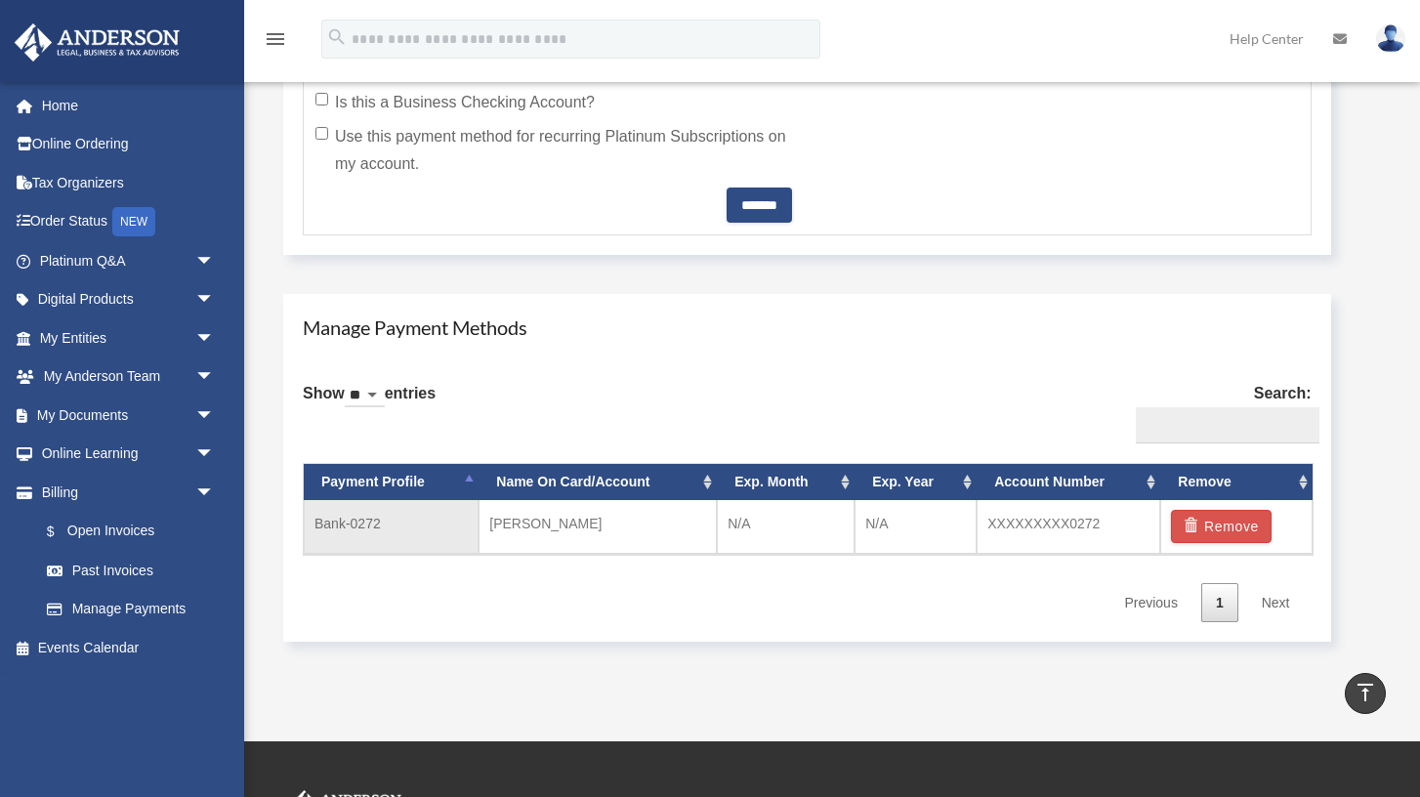
click at [499, 525] on td "[PERSON_NAME]" at bounding box center [598, 527] width 238 height 54
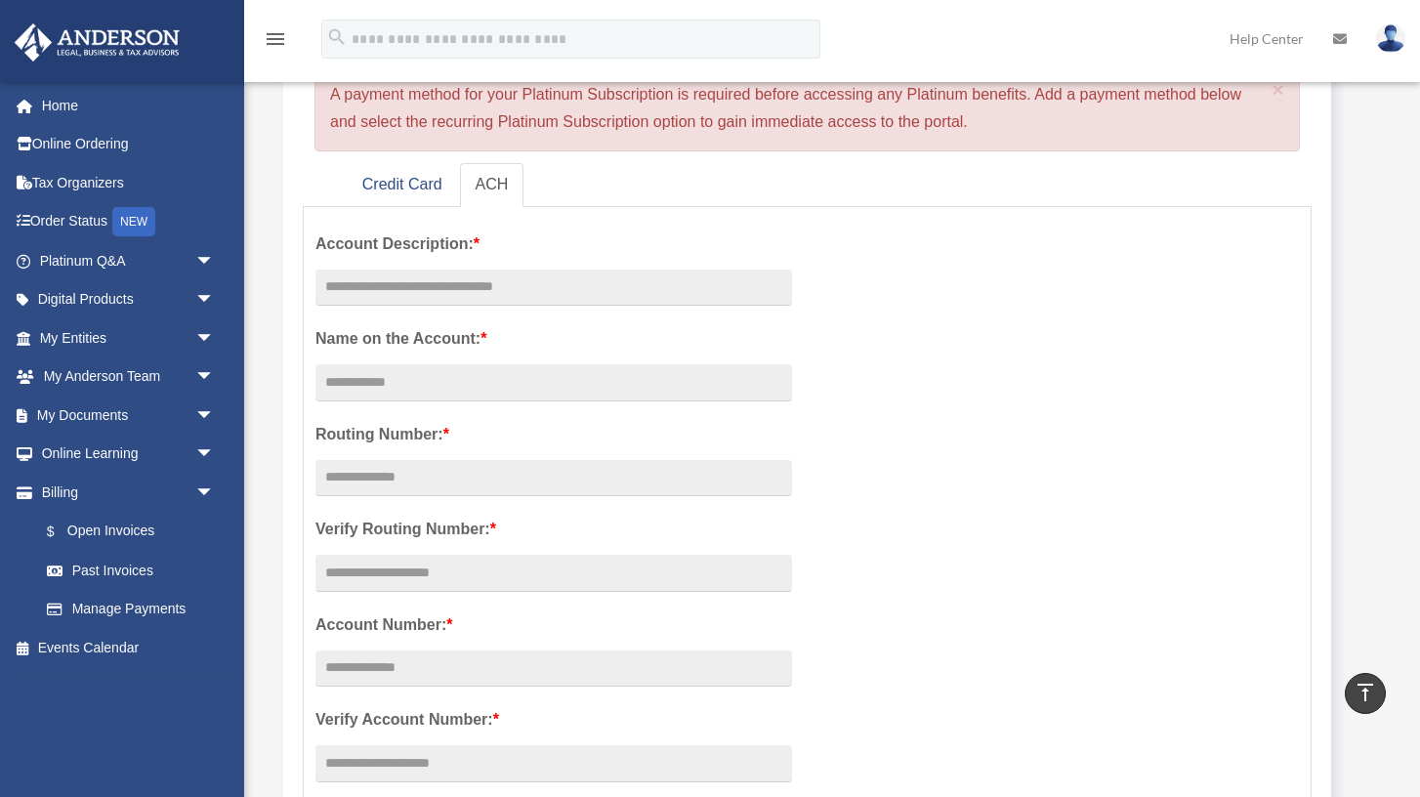
scroll to position [0, 0]
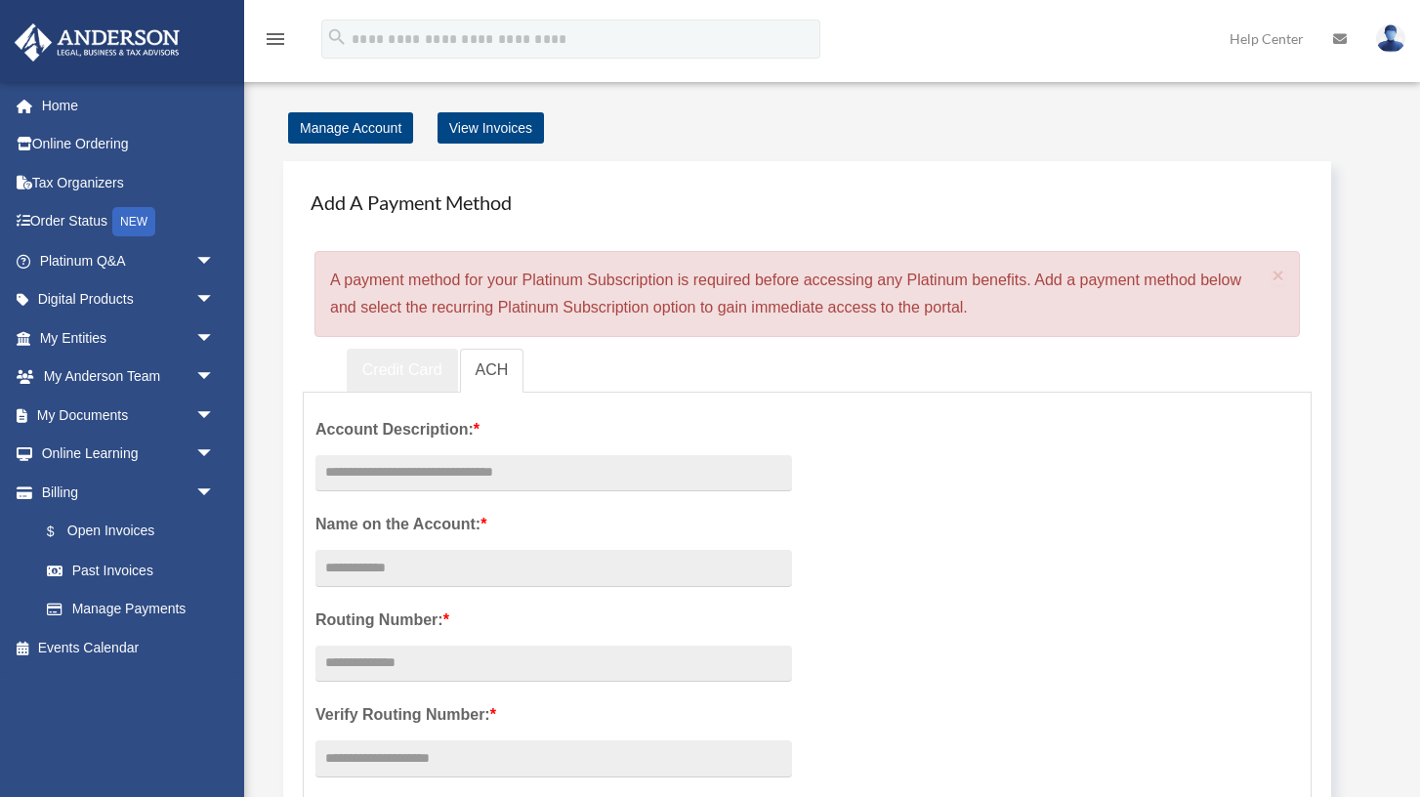
click at [394, 377] on link "Credit Card" at bounding box center [402, 371] width 111 height 44
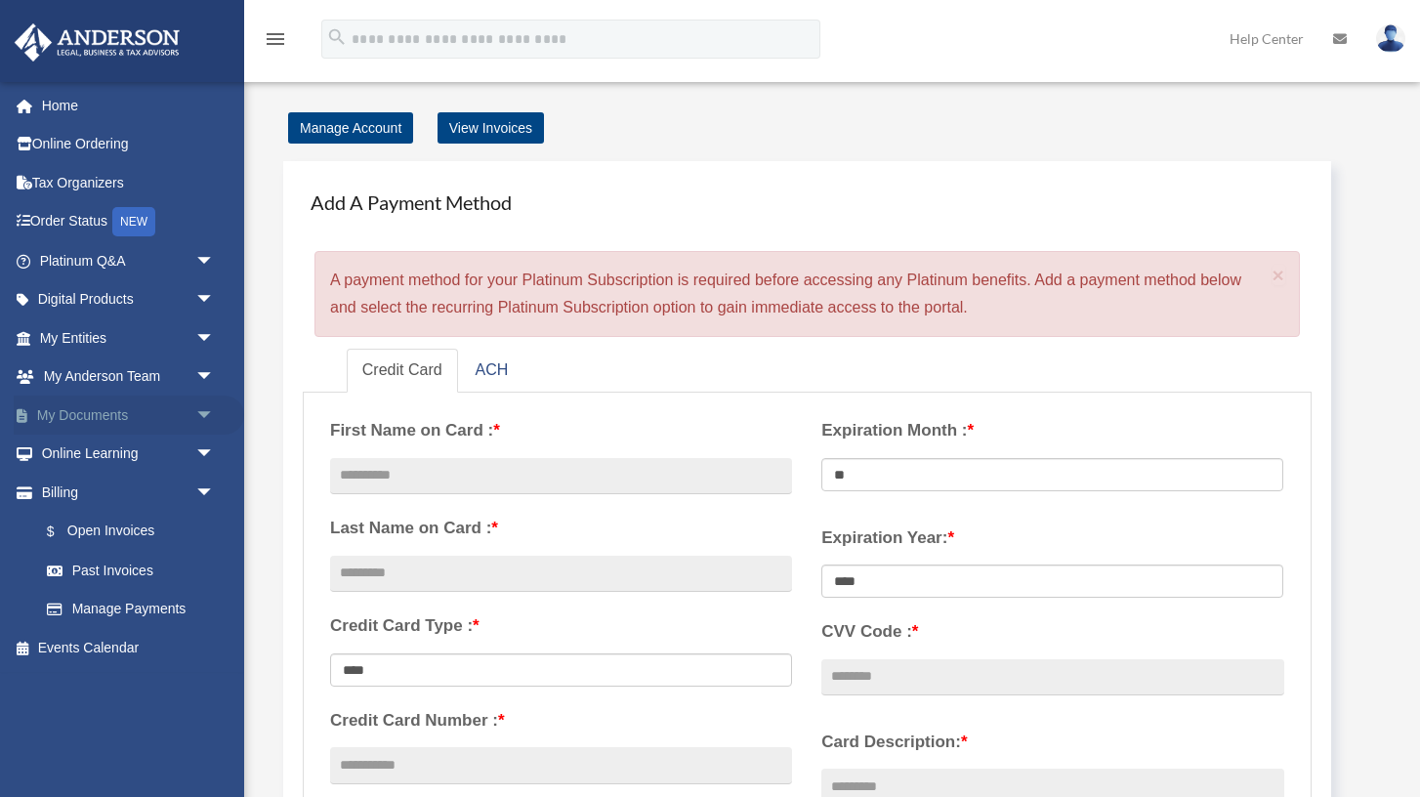
click at [75, 414] on link "My Documents arrow_drop_down" at bounding box center [129, 415] width 231 height 39
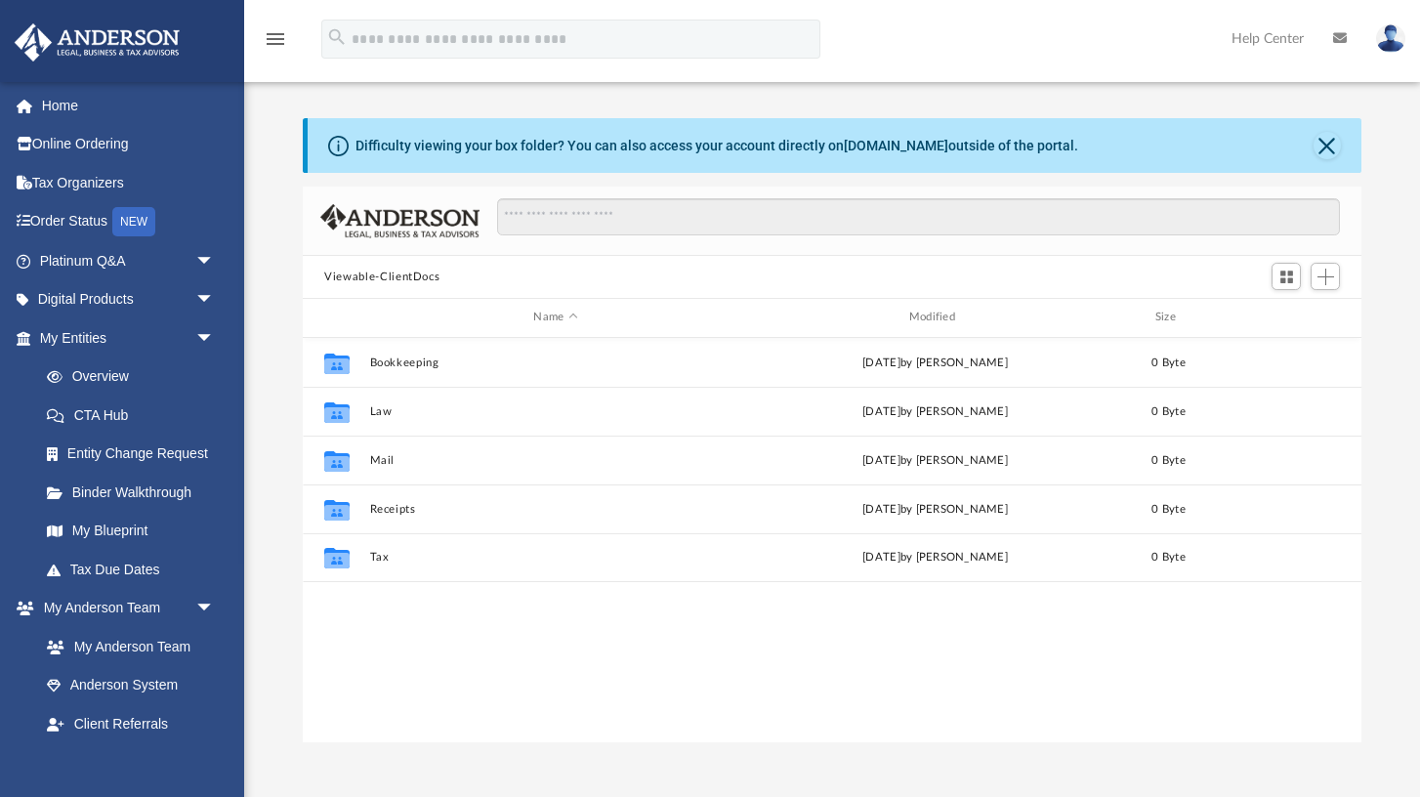
scroll to position [443, 1058]
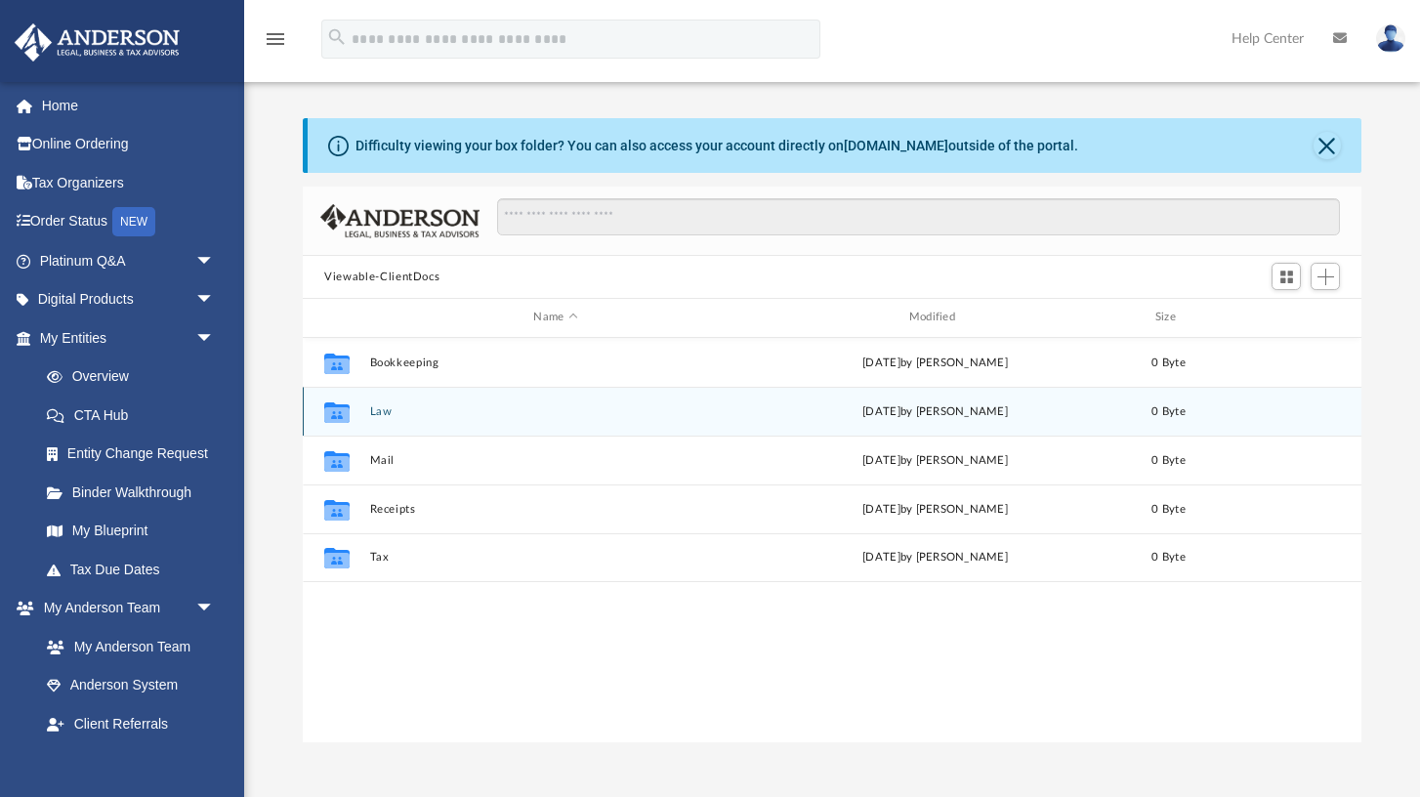
click at [379, 412] on button "Law" at bounding box center [555, 411] width 371 height 13
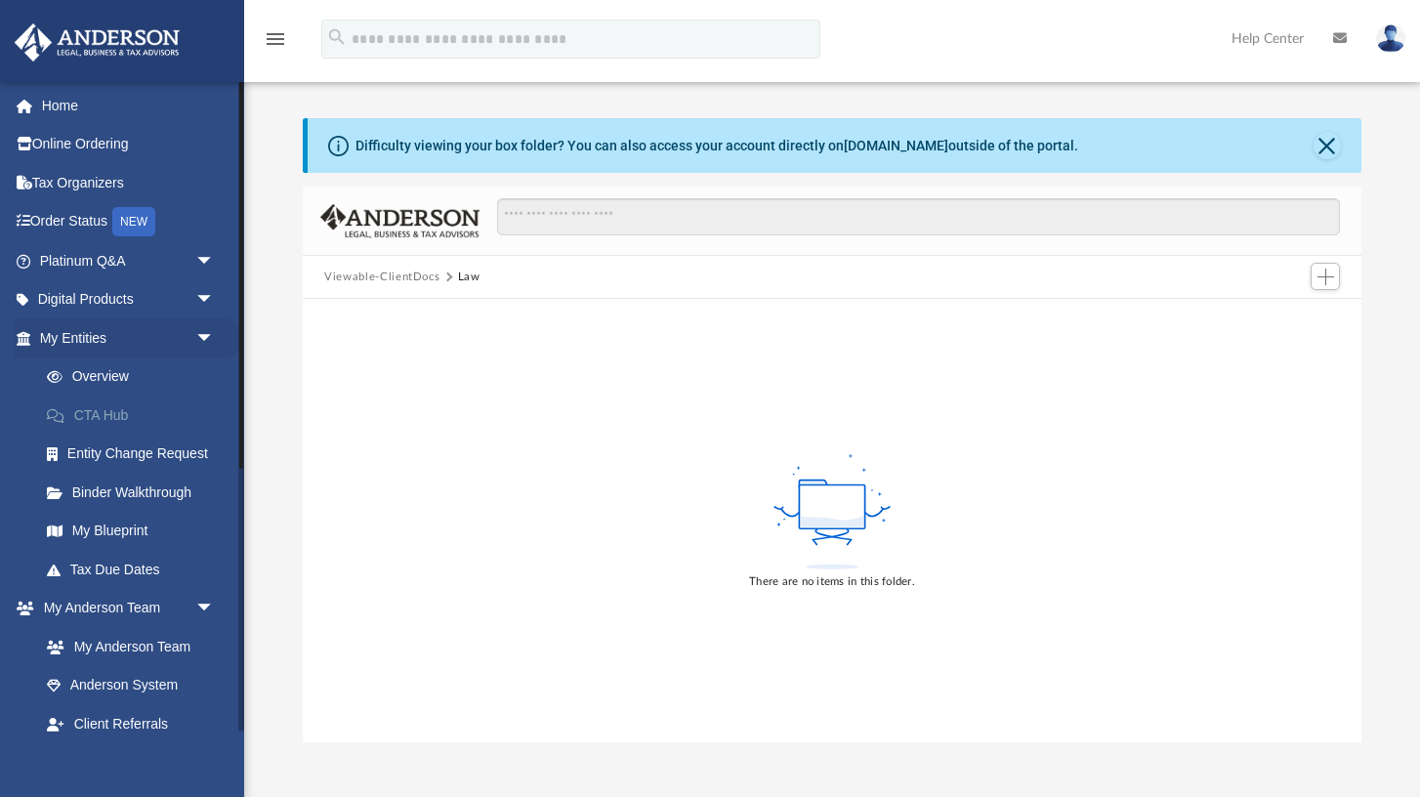
click at [123, 412] on link "CTA Hub" at bounding box center [135, 415] width 217 height 39
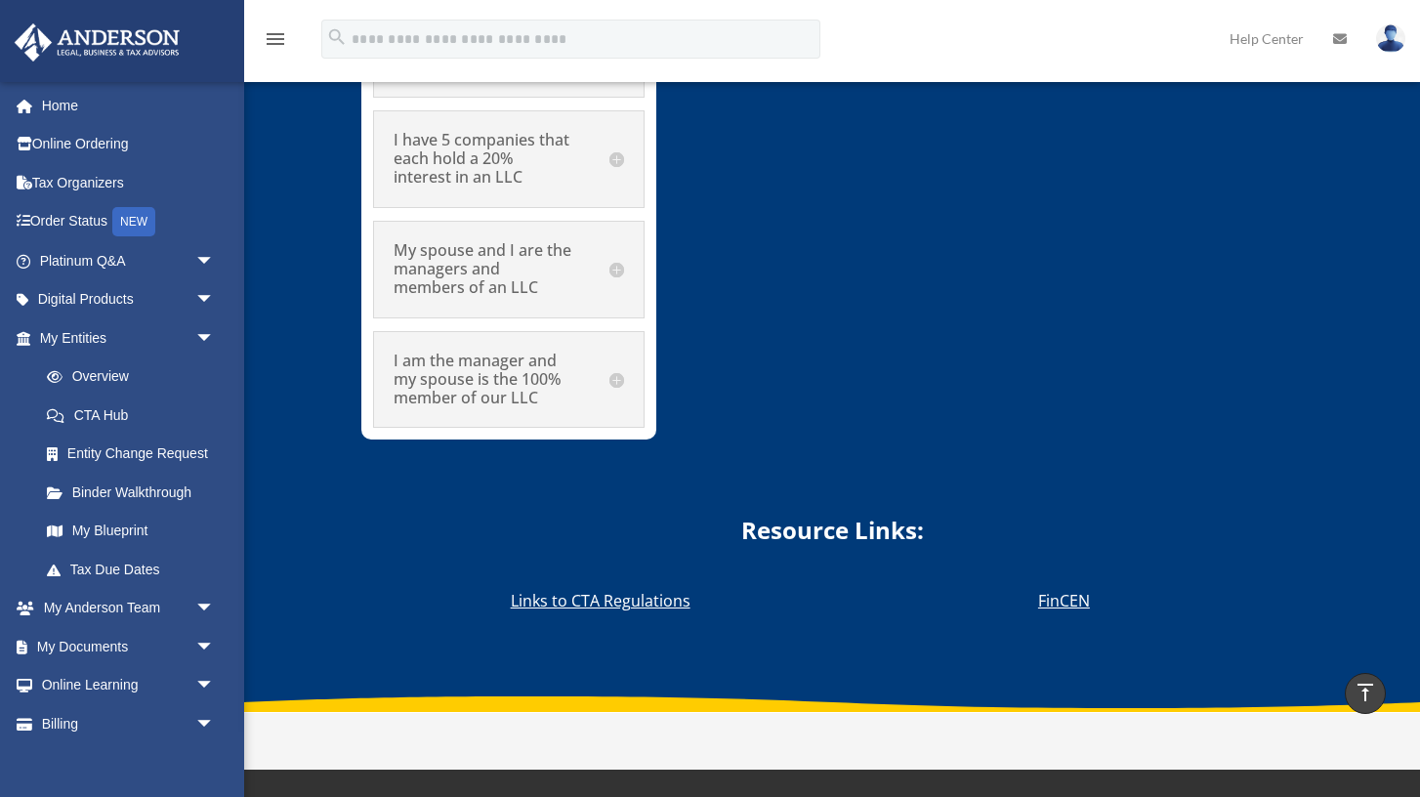
scroll to position [11429, 0]
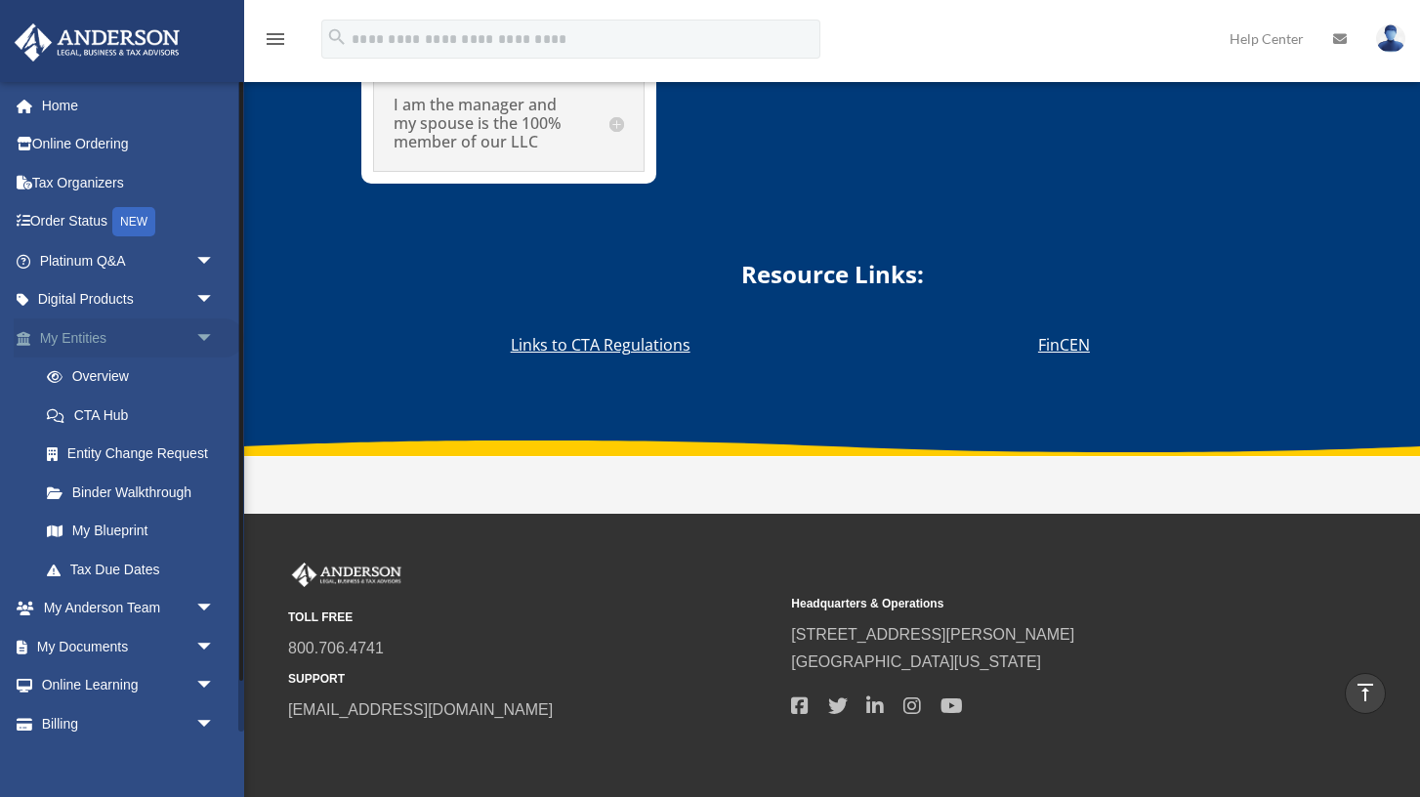
click at [169, 332] on link "My Entities arrow_drop_down" at bounding box center [129, 337] width 231 height 39
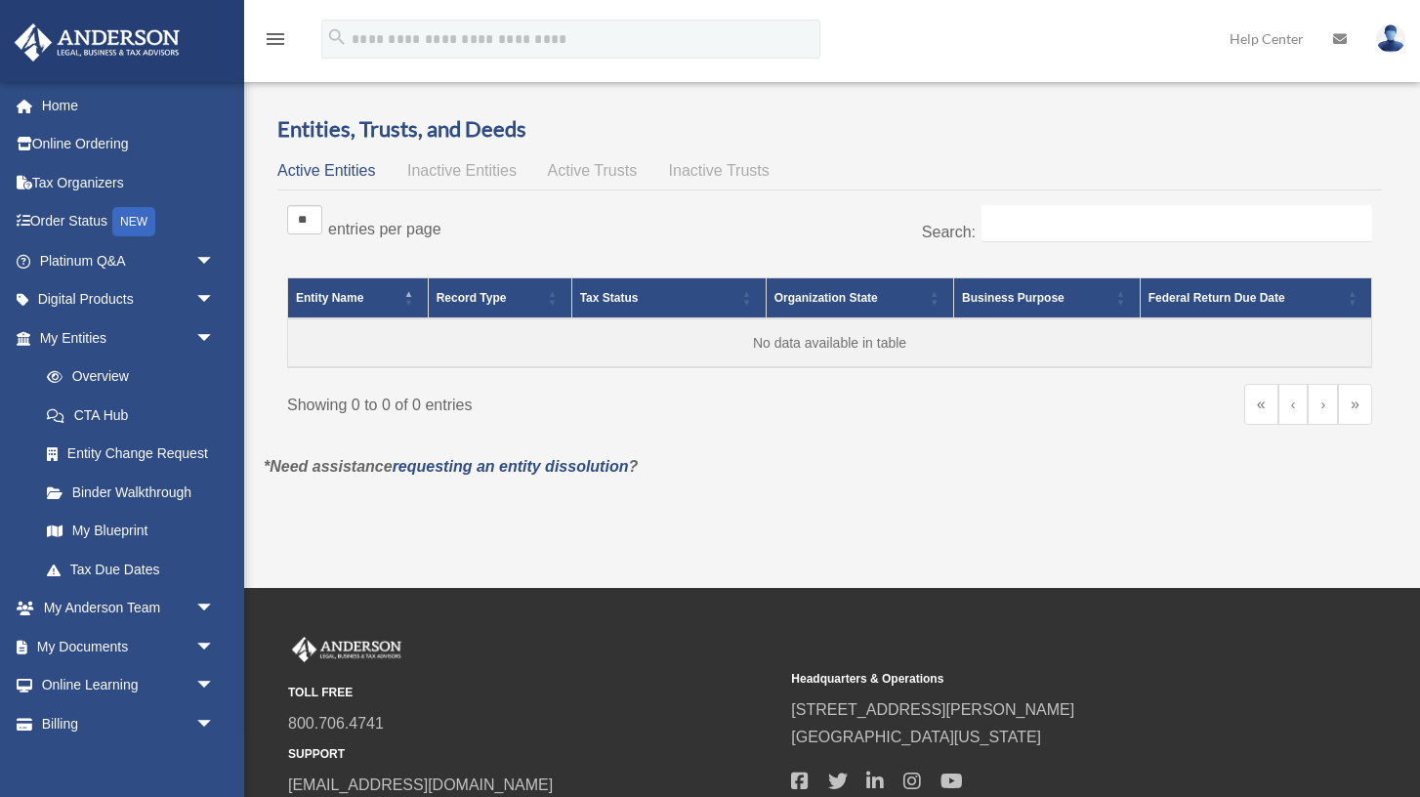
click at [203, 340] on span "arrow_drop_down" at bounding box center [214, 338] width 39 height 40
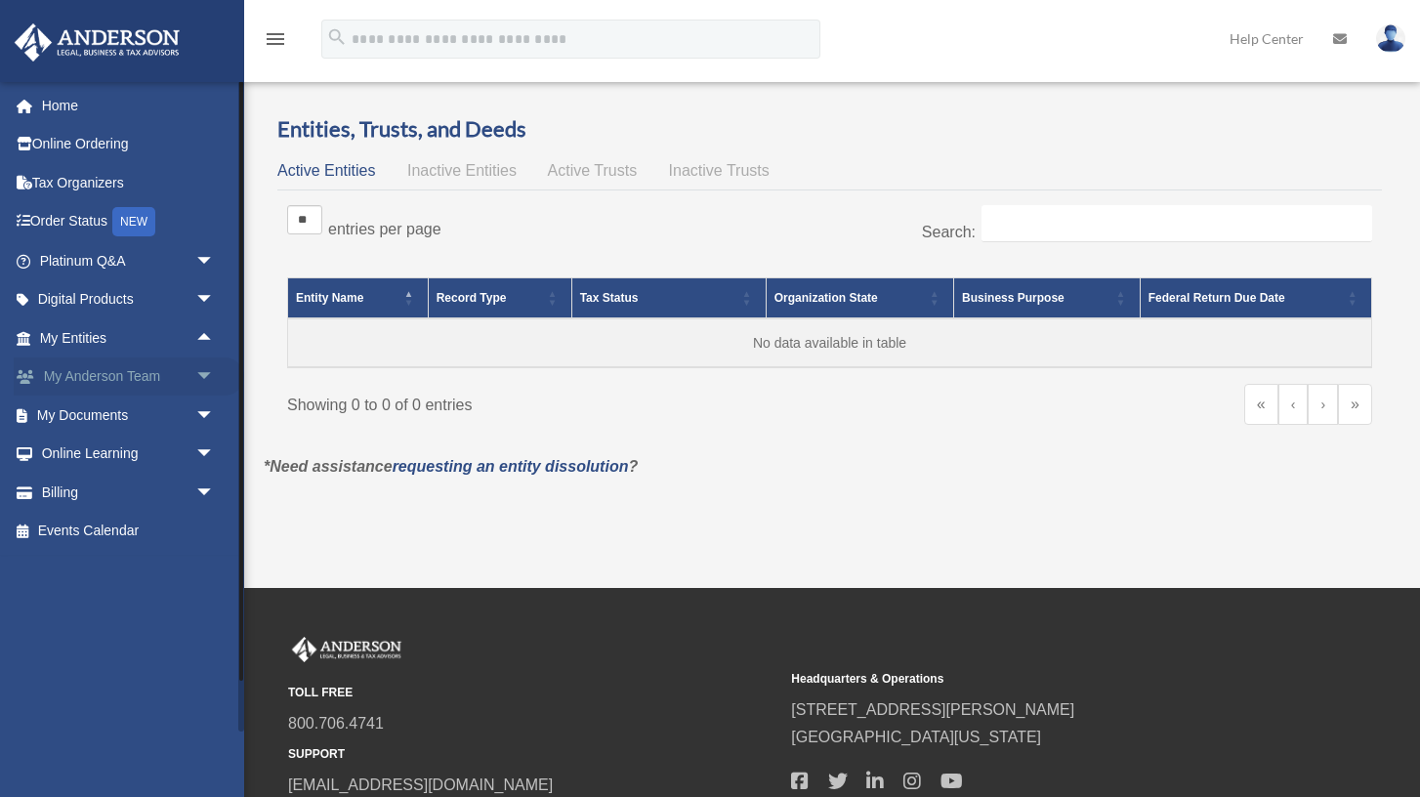
click at [201, 375] on span "arrow_drop_down" at bounding box center [214, 378] width 39 height 40
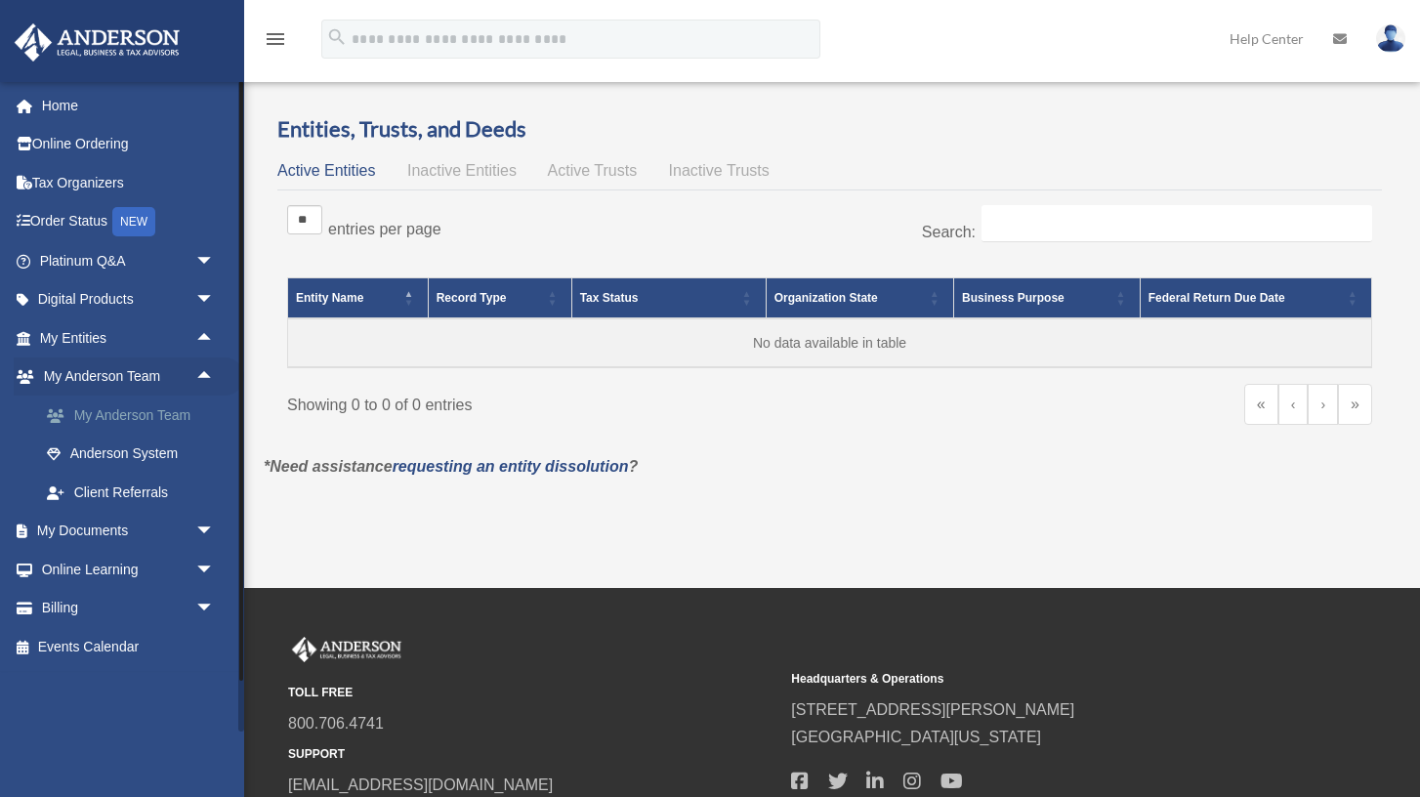
click at [160, 417] on link "My Anderson Team" at bounding box center [135, 415] width 217 height 39
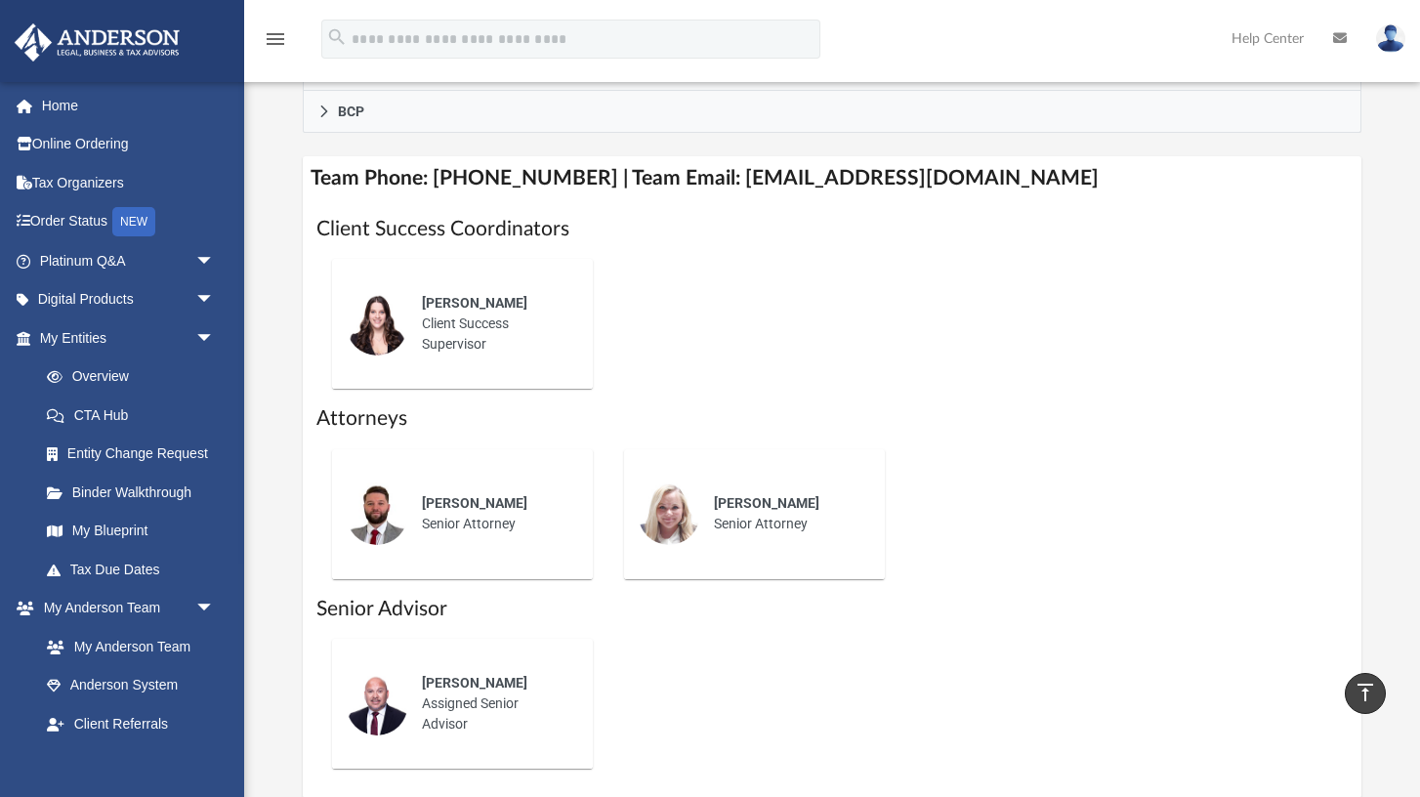
scroll to position [688, 0]
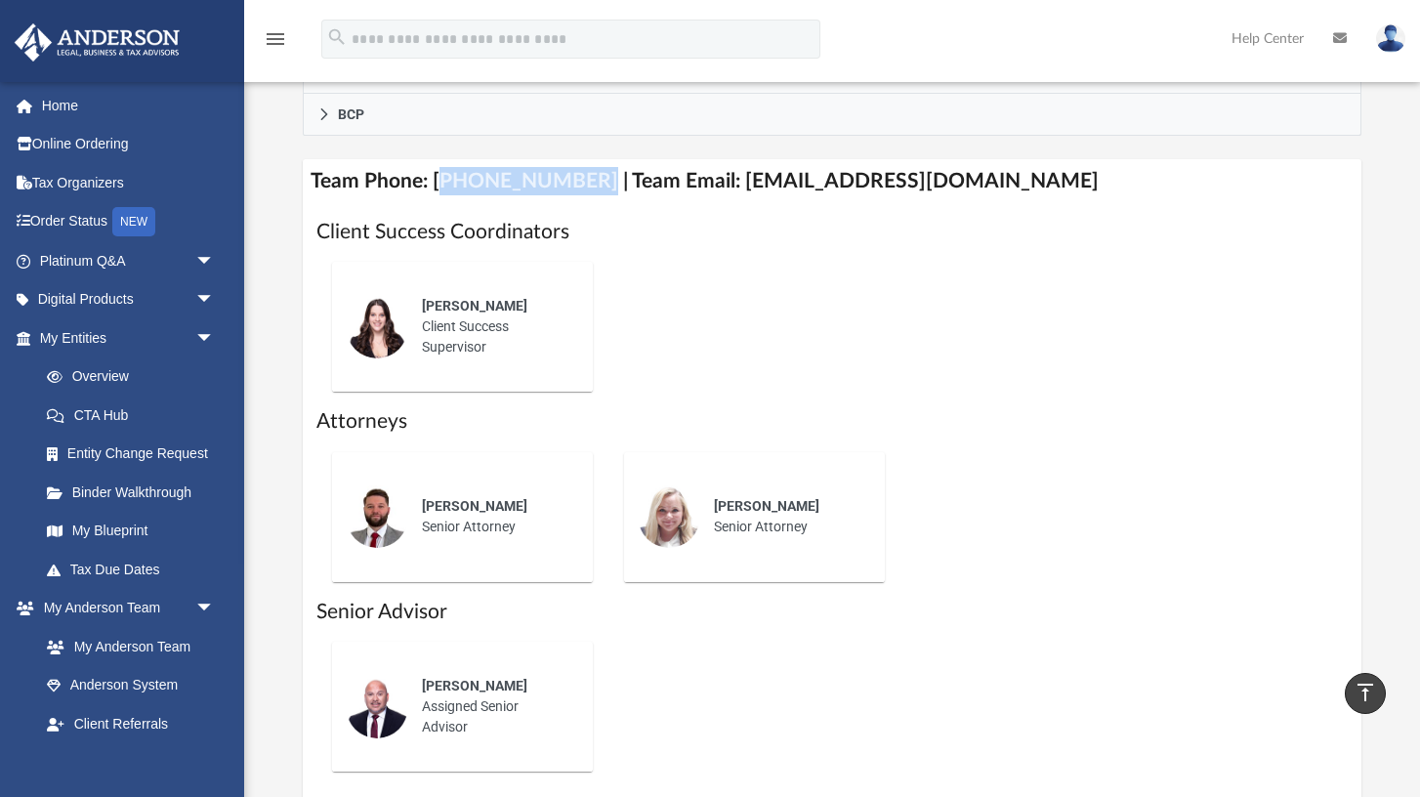
drag, startPoint x: 436, startPoint y: 205, endPoint x: 576, endPoint y: 200, distance: 140.7
click at [576, 200] on h4 "Team Phone: [PHONE_NUMBER] | Team Email: [EMAIL_ADDRESS][DOMAIN_NAME]" at bounding box center [832, 181] width 1059 height 44
